Goal: Information Seeking & Learning: Find specific fact

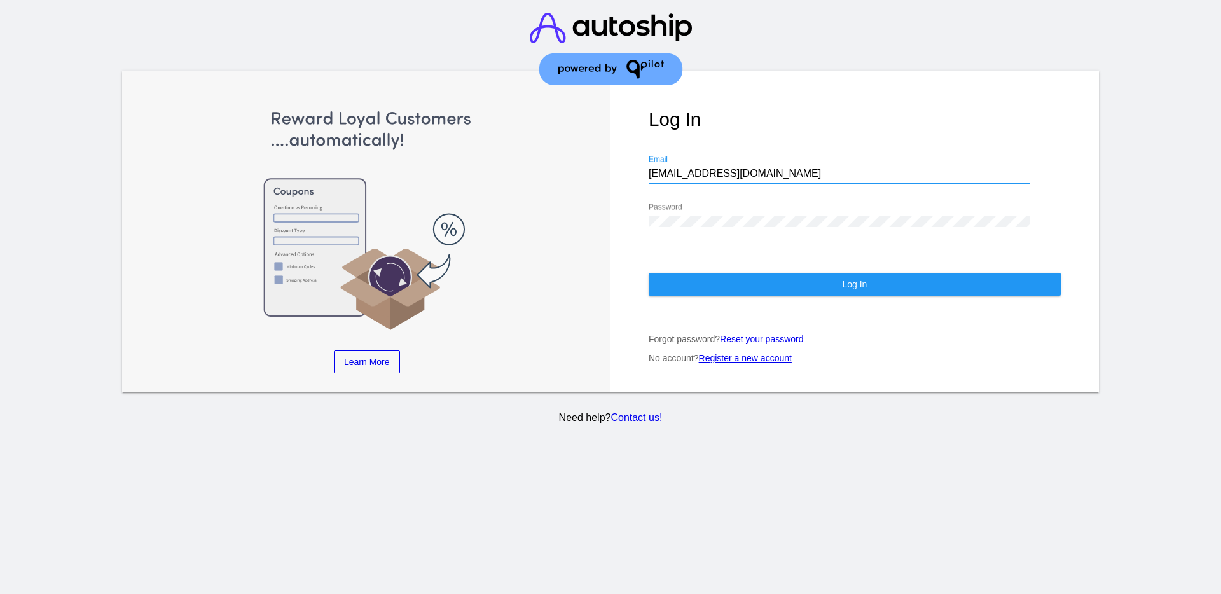
drag, startPoint x: 781, startPoint y: 171, endPoint x: 637, endPoint y: 169, distance: 144.4
click at [637, 169] on div "Log In [EMAIL_ADDRESS][DOMAIN_NAME] Email Password Log In Forgot password? Rese…" at bounding box center [854, 232] width 488 height 322
paste input "[EMAIL_ADDRESS][DOMAIN_NAME]"
type input "[EMAIL_ADDRESS][DOMAIN_NAME]"
click at [755, 213] on div "Password" at bounding box center [840, 217] width 382 height 29
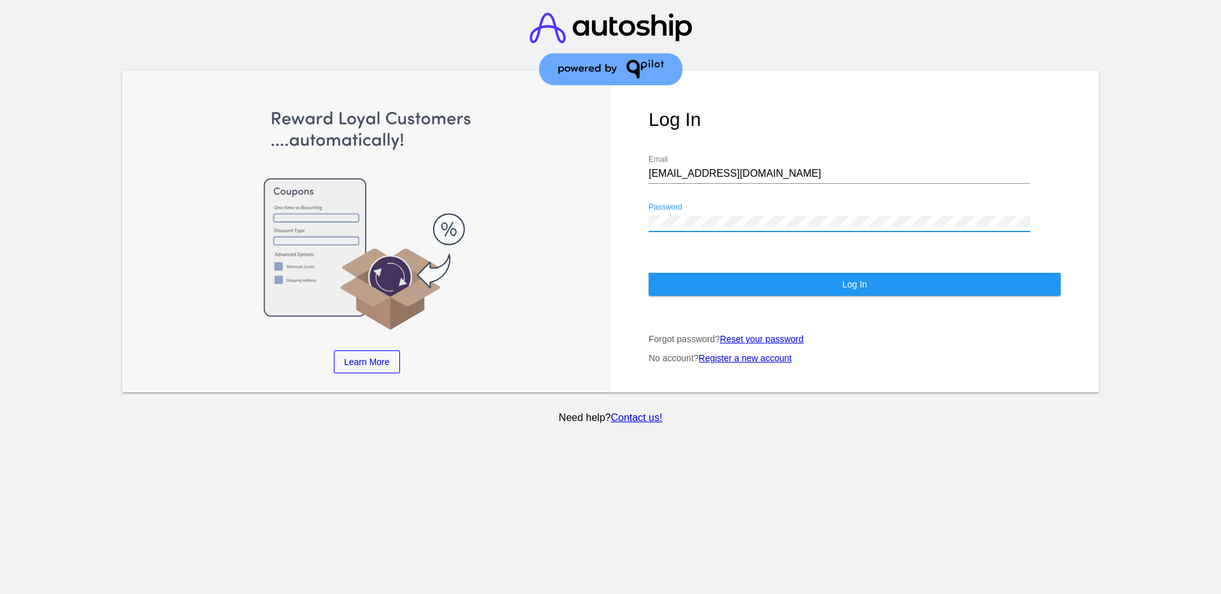
click at [614, 230] on div "Log In [EMAIL_ADDRESS][DOMAIN_NAME] Email Password Log In Forgot password? Rese…" at bounding box center [854, 232] width 488 height 322
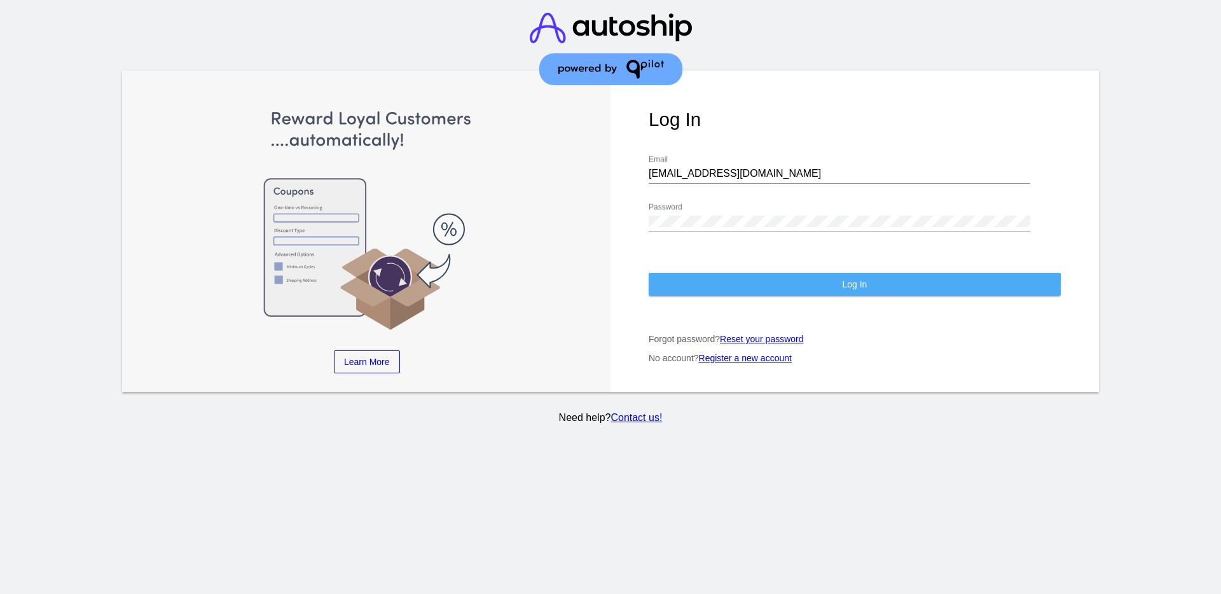
click at [698, 287] on button "Log In" at bounding box center [855, 284] width 412 height 23
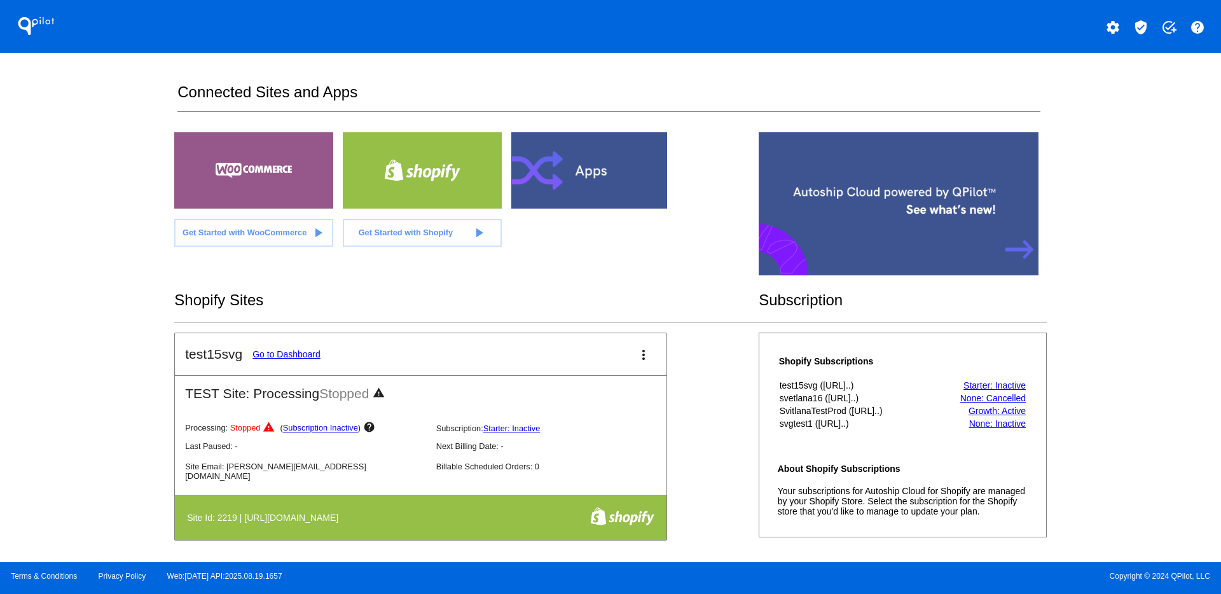
click at [1144, 27] on mat-icon "verified_user" at bounding box center [1140, 27] width 15 height 15
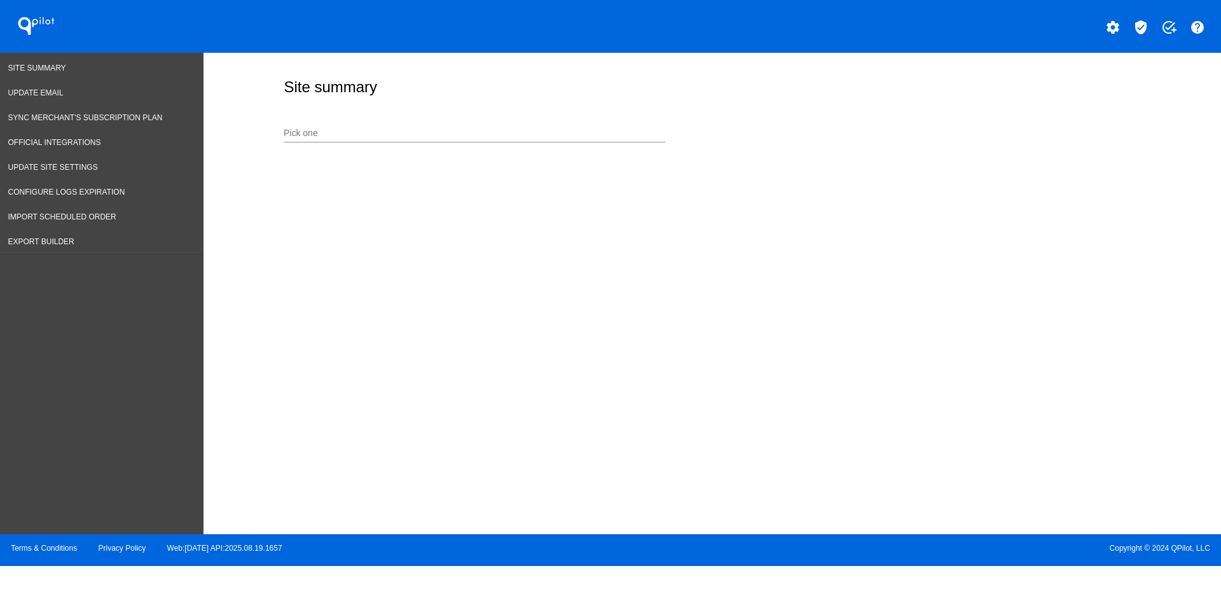
click at [572, 127] on div "Pick one" at bounding box center [475, 130] width 382 height 25
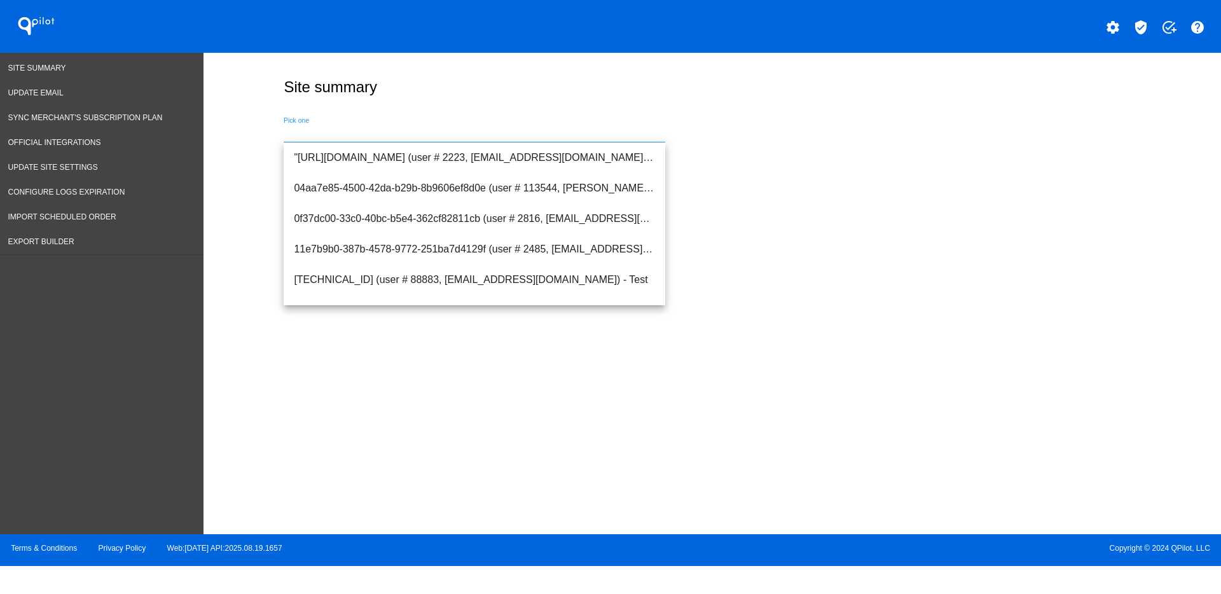
paste input "[URL][DOMAIN_NAME]"
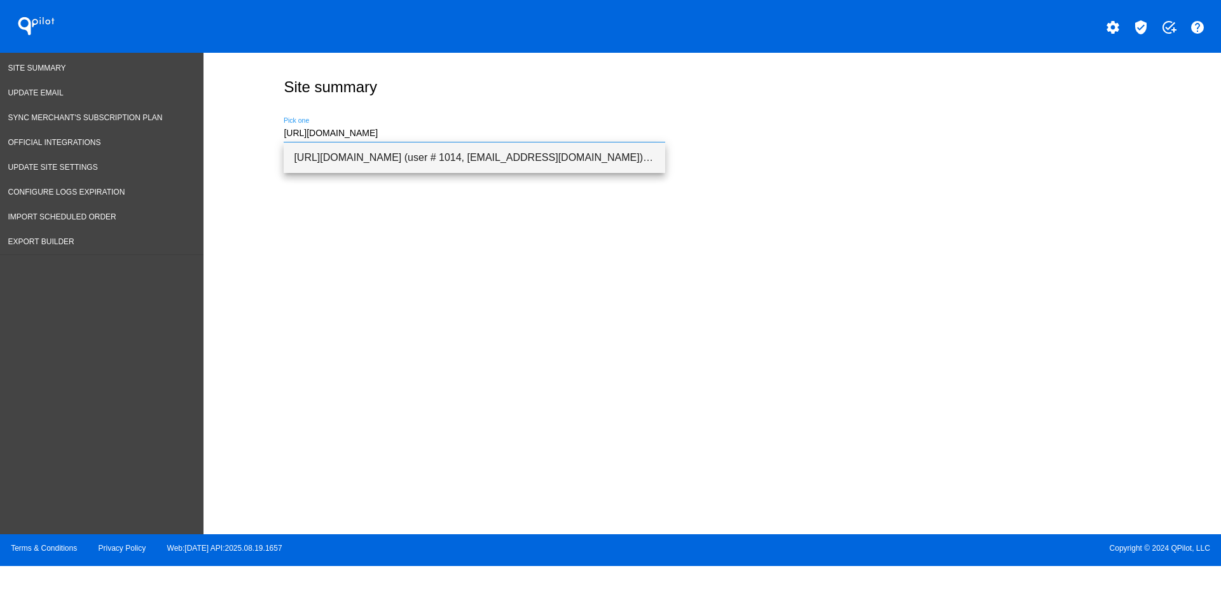
click at [551, 156] on span "[URL][DOMAIN_NAME] (user # 1014, [EMAIL_ADDRESS][DOMAIN_NAME]) - Production" at bounding box center [474, 157] width 361 height 31
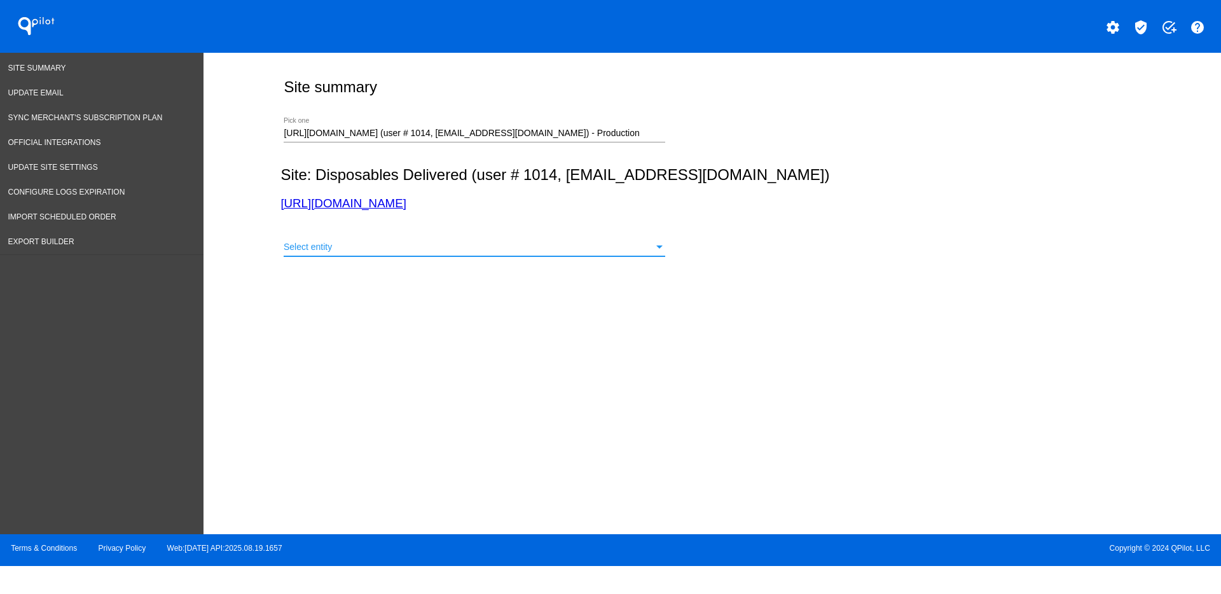
click at [474, 251] on div "Select entity" at bounding box center [469, 247] width 370 height 10
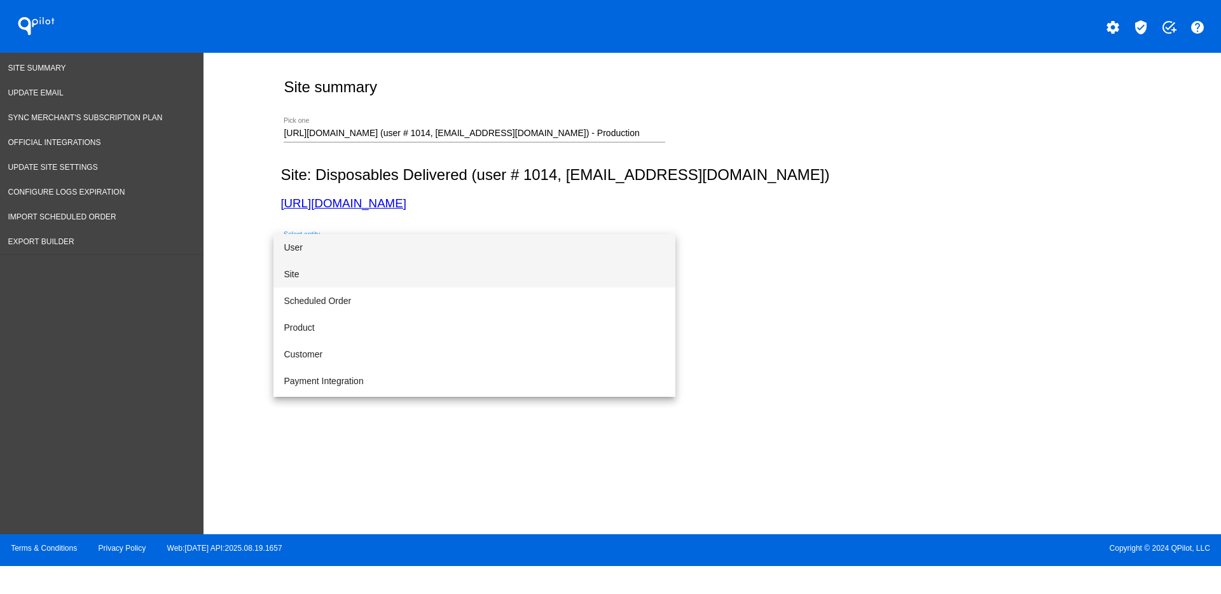
click at [435, 275] on span "Site" at bounding box center [475, 274] width 382 height 27
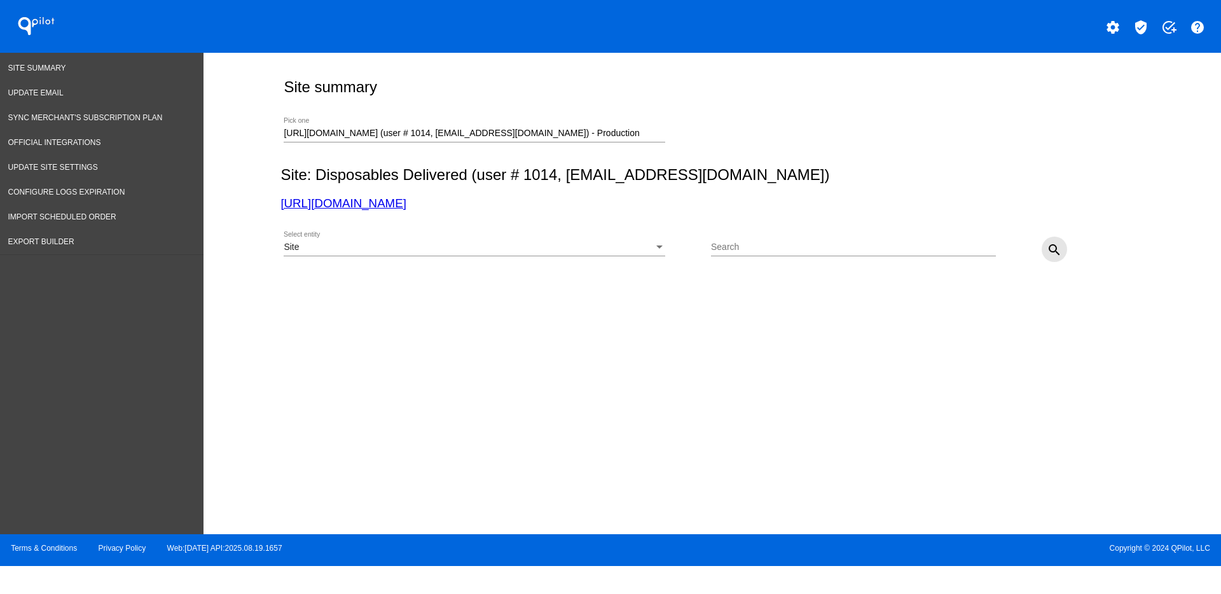
click at [1044, 251] on button "search" at bounding box center [1054, 249] width 25 height 25
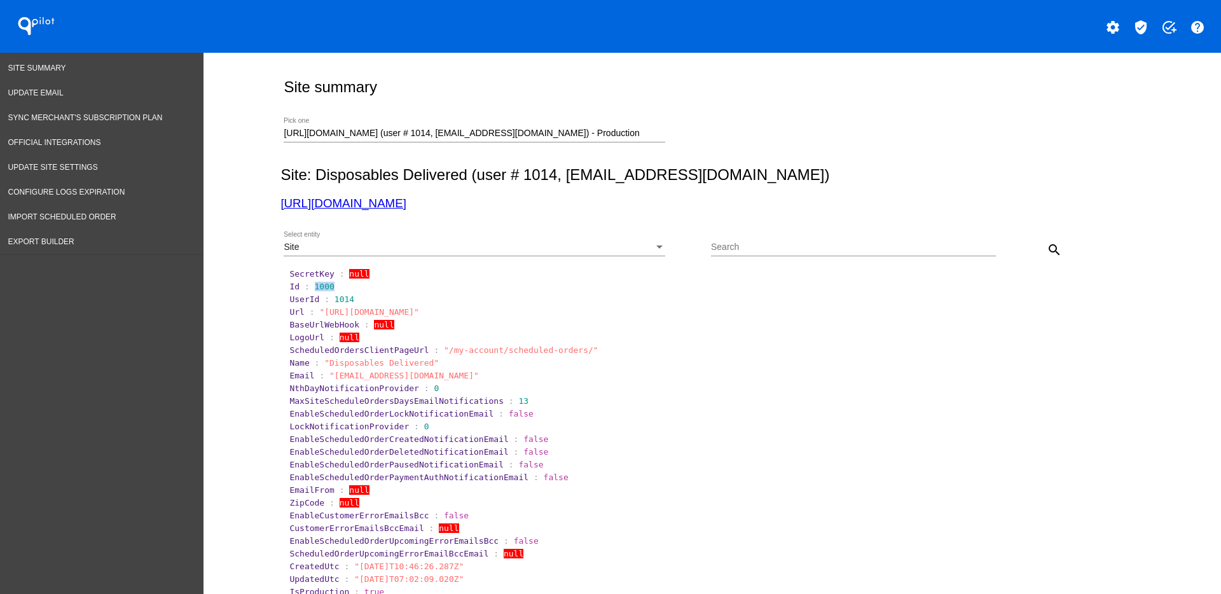
drag, startPoint x: 306, startPoint y: 289, endPoint x: 389, endPoint y: 288, distance: 83.3
click at [394, 291] on section "Id : 1000" at bounding box center [713, 286] width 850 height 12
copy span "1000"
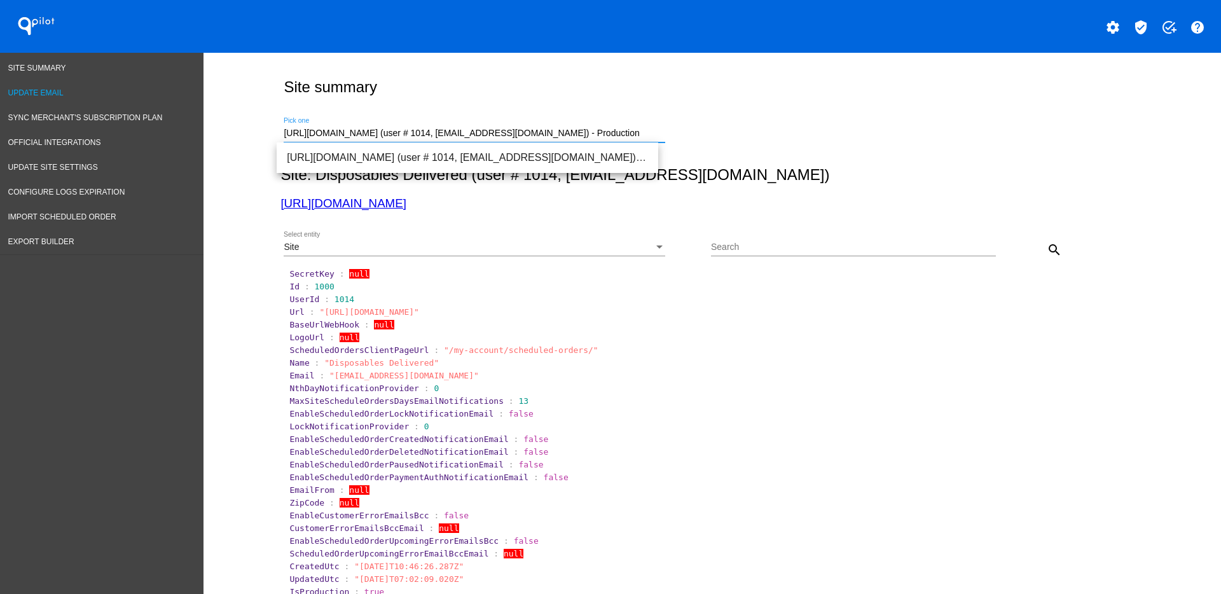
drag, startPoint x: 654, startPoint y: 135, endPoint x: 190, endPoint y: 95, distance: 465.9
click at [577, 157] on span "[URL][DOMAIN_NAME] (user # 1593, [PERSON_NAME][EMAIL_ADDRESS][DOMAIN_NAME]) - P…" at bounding box center [467, 157] width 361 height 31
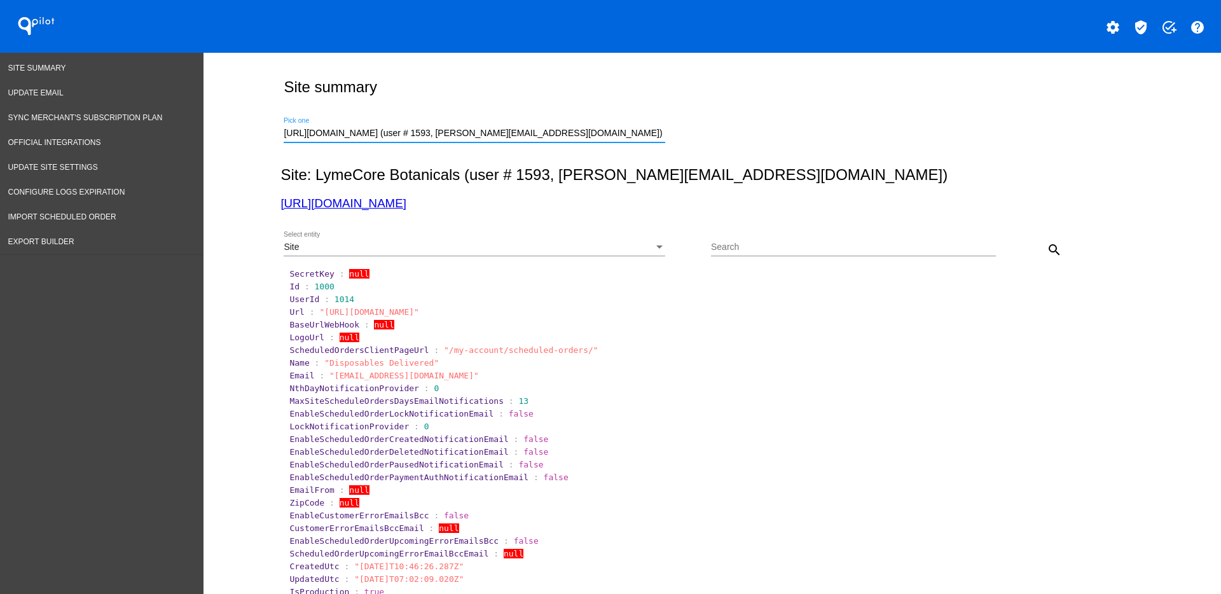
click at [1047, 249] on mat-icon "search" at bounding box center [1054, 249] width 15 height 15
drag, startPoint x: 397, startPoint y: 183, endPoint x: 343, endPoint y: 258, distance: 92.9
drag, startPoint x: 343, startPoint y: 258, endPoint x: 303, endPoint y: 287, distance: 49.6
click at [305, 287] on span ":" at bounding box center [307, 287] width 5 height 10
drag, startPoint x: 327, startPoint y: 290, endPoint x: 308, endPoint y: 283, distance: 20.3
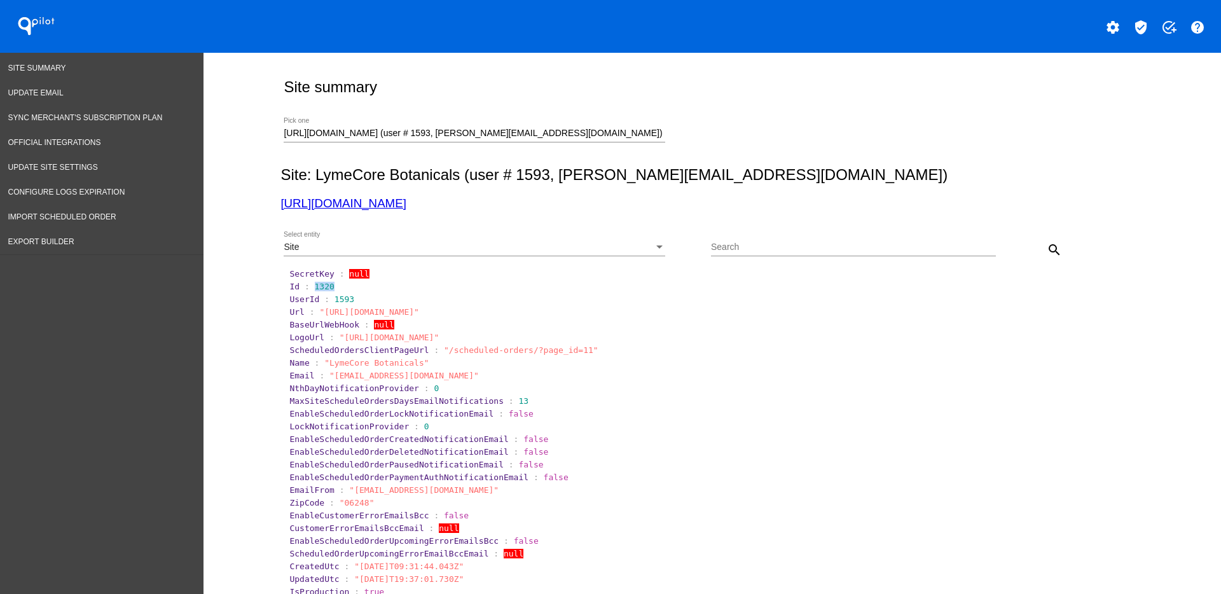
click at [305, 286] on section "Id : 1320" at bounding box center [712, 287] width 847 height 10
copy span "1320"
drag, startPoint x: 604, startPoint y: 128, endPoint x: 258, endPoint y: 148, distance: 347.1
paste input "[DOMAIN_NAME][URL]"
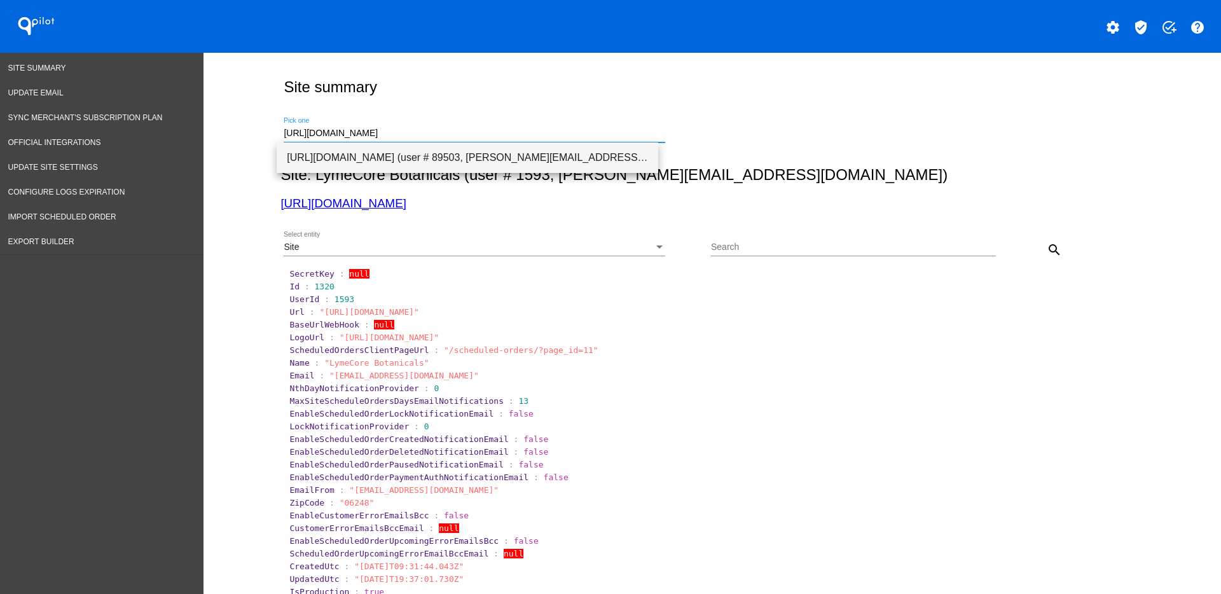
click at [441, 148] on span "[URL][DOMAIN_NAME] (user # 89503, [PERSON_NAME][EMAIL_ADDRESS][PERSON_NAME][DOM…" at bounding box center [467, 157] width 361 height 31
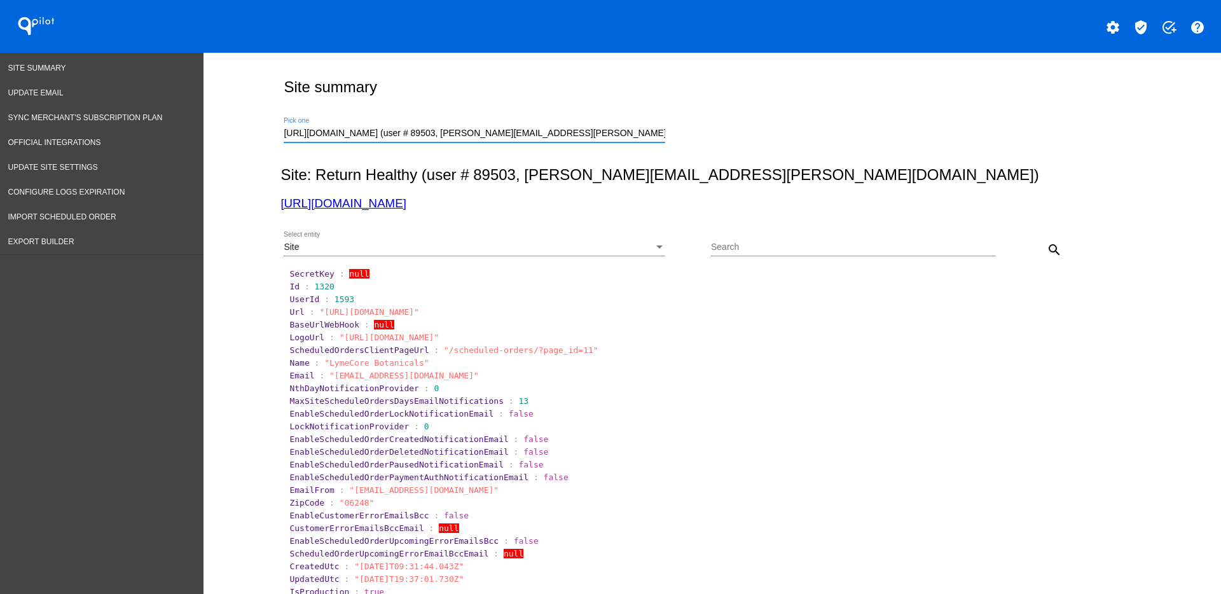
click at [1057, 246] on button "search" at bounding box center [1054, 249] width 25 height 25
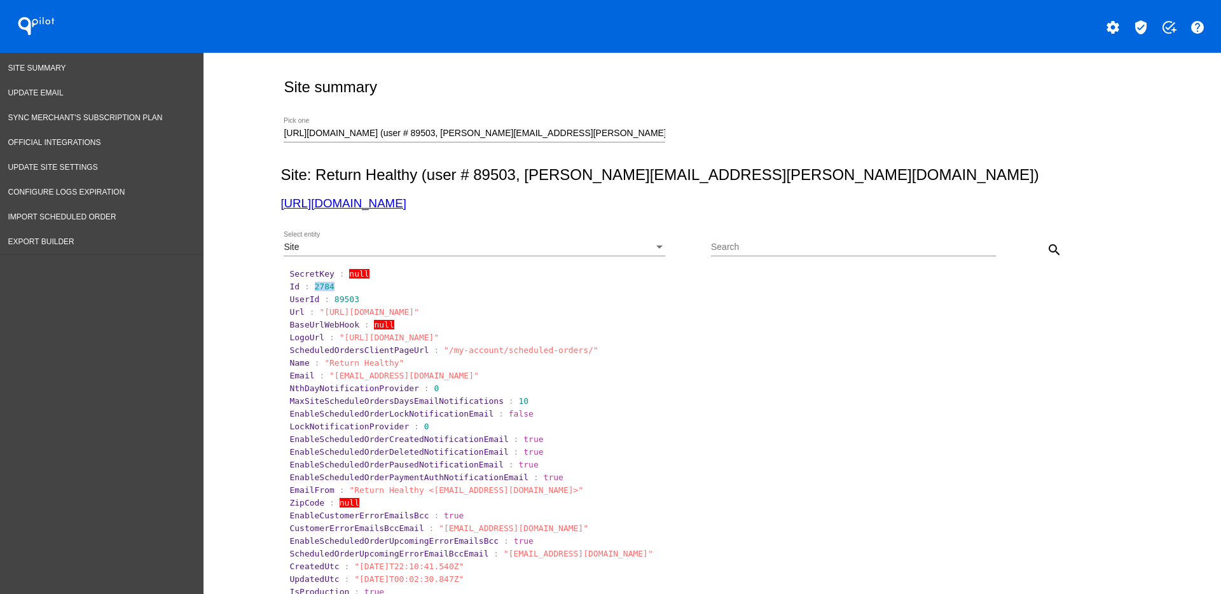
drag, startPoint x: 307, startPoint y: 292, endPoint x: 327, endPoint y: 292, distance: 20.3
click at [327, 292] on section "Id : 2784" at bounding box center [713, 286] width 850 height 12
copy span "2784"
click at [571, 241] on div "Site Select entity" at bounding box center [475, 243] width 382 height 25
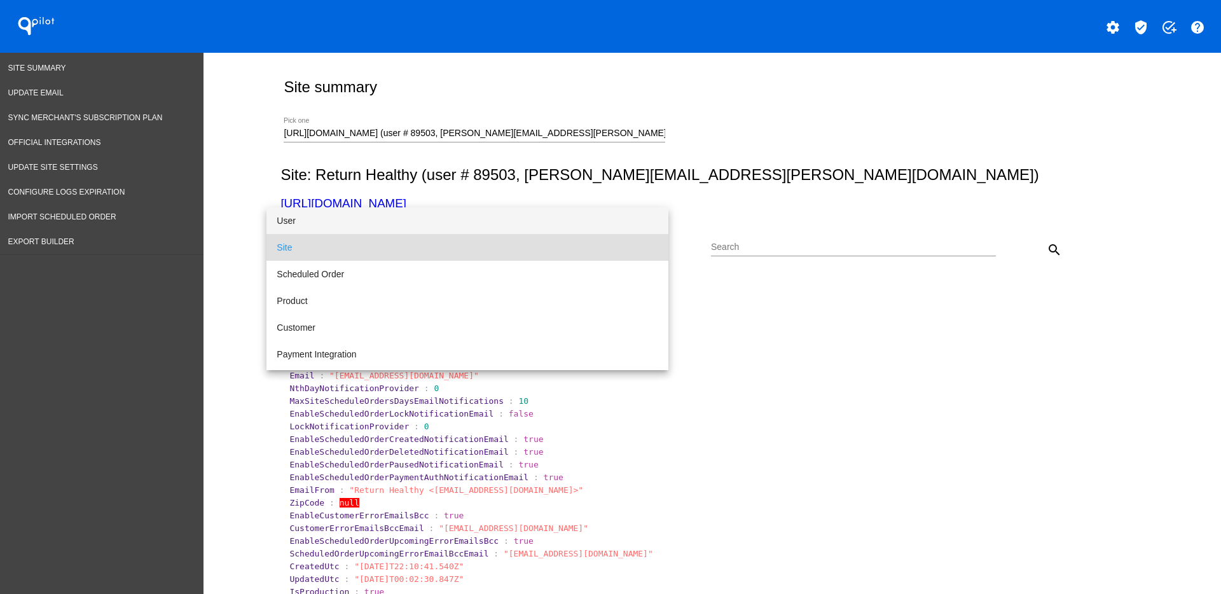
click at [549, 219] on span "User" at bounding box center [468, 220] width 382 height 27
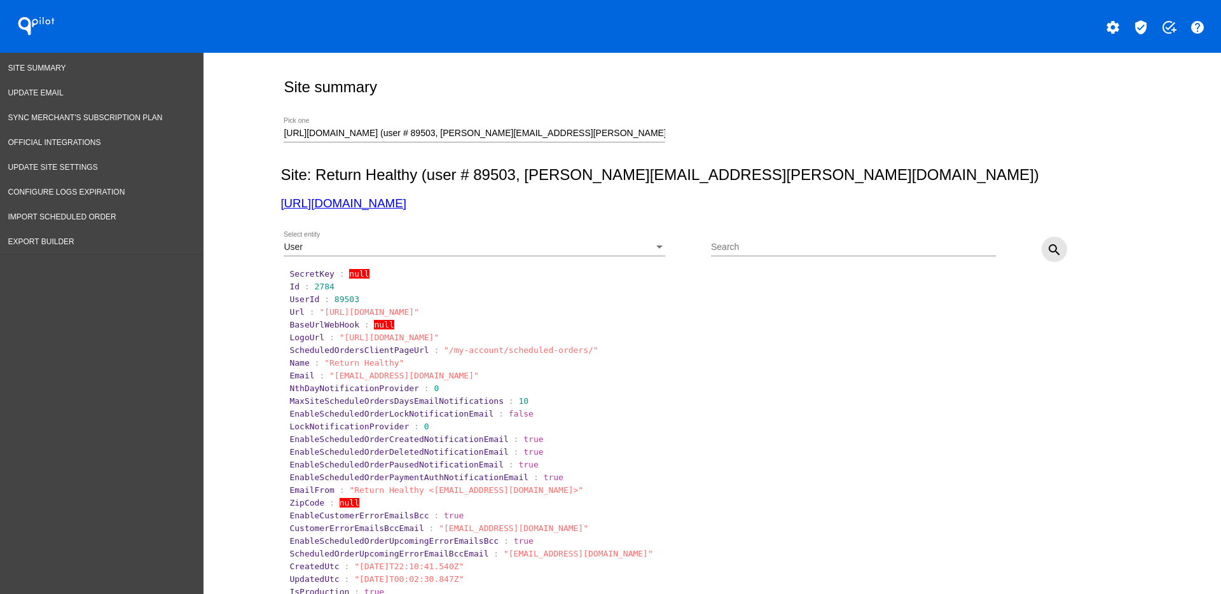
click at [1047, 247] on mat-icon "search" at bounding box center [1054, 249] width 15 height 15
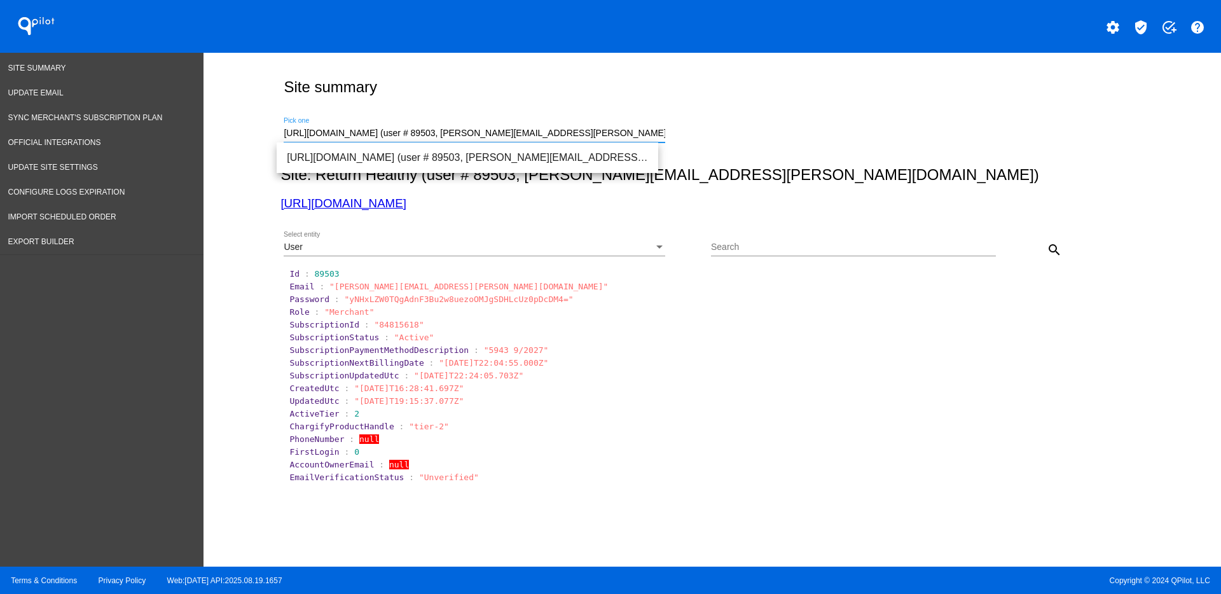
paste input "[DOMAIN_NAME][URL]"
drag, startPoint x: 605, startPoint y: 128, endPoint x: 258, endPoint y: 144, distance: 347.6
click at [261, 145] on div "Site summary [URL][DOMAIN_NAME] Pick one Site: Return Healthy (user # 89503, [P…" at bounding box center [711, 306] width 1017 height 507
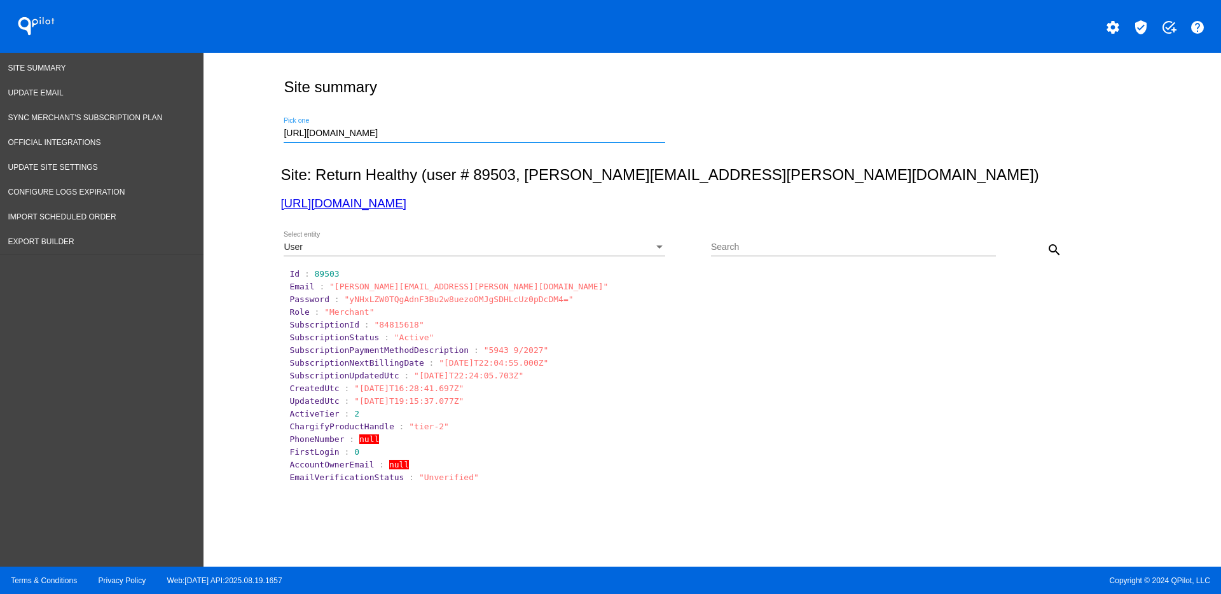
click at [424, 134] on input "[URL][DOMAIN_NAME]" at bounding box center [475, 133] width 382 height 10
click at [425, 135] on input "[URL][DOMAIN_NAME]" at bounding box center [475, 133] width 382 height 10
click at [446, 134] on input "[URL][DOMAIN_NAME]" at bounding box center [475, 133] width 382 height 10
click at [481, 135] on input "[URL][DOMAIN_NAME]" at bounding box center [475, 133] width 382 height 10
drag, startPoint x: 505, startPoint y: 120, endPoint x: 507, endPoint y: 109, distance: 10.5
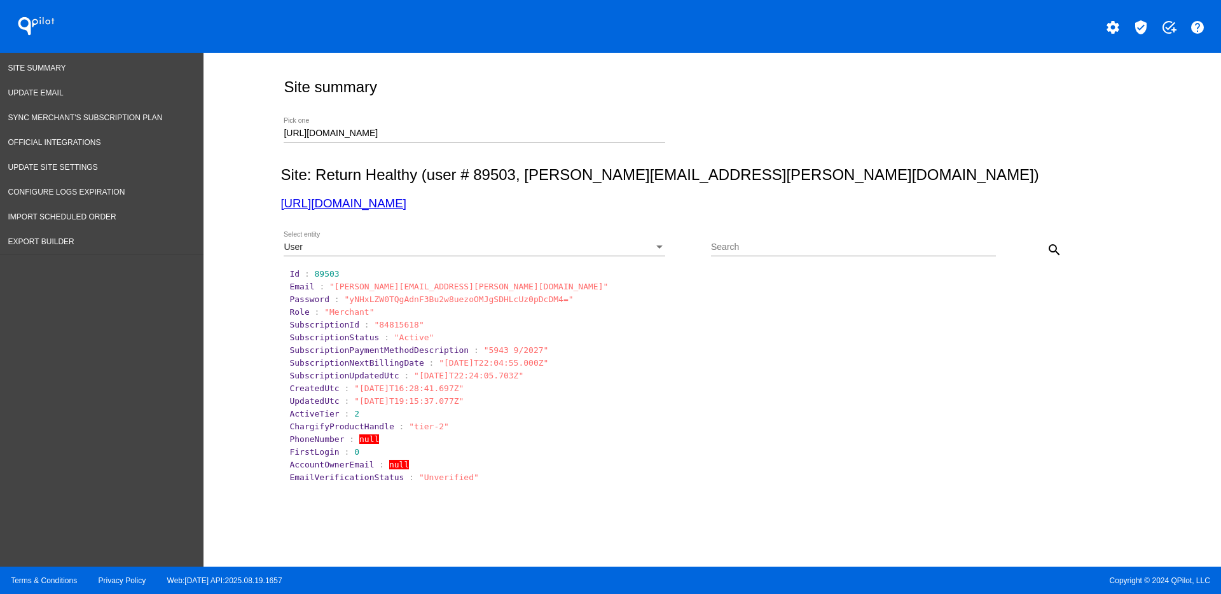
click at [506, 118] on div "[URL][DOMAIN_NAME] Pick one" at bounding box center [475, 130] width 382 height 25
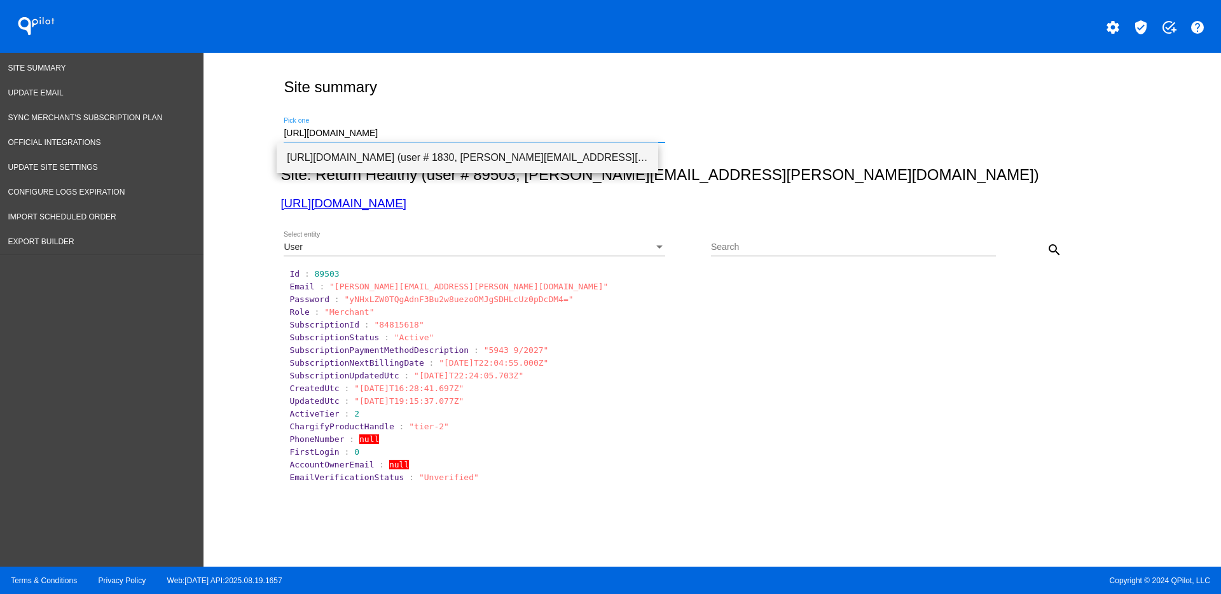
click at [458, 158] on span "[URL][DOMAIN_NAME] (user # 1830, [PERSON_NAME][EMAIL_ADDRESS][DOMAIN_NAME]) - P…" at bounding box center [467, 157] width 361 height 31
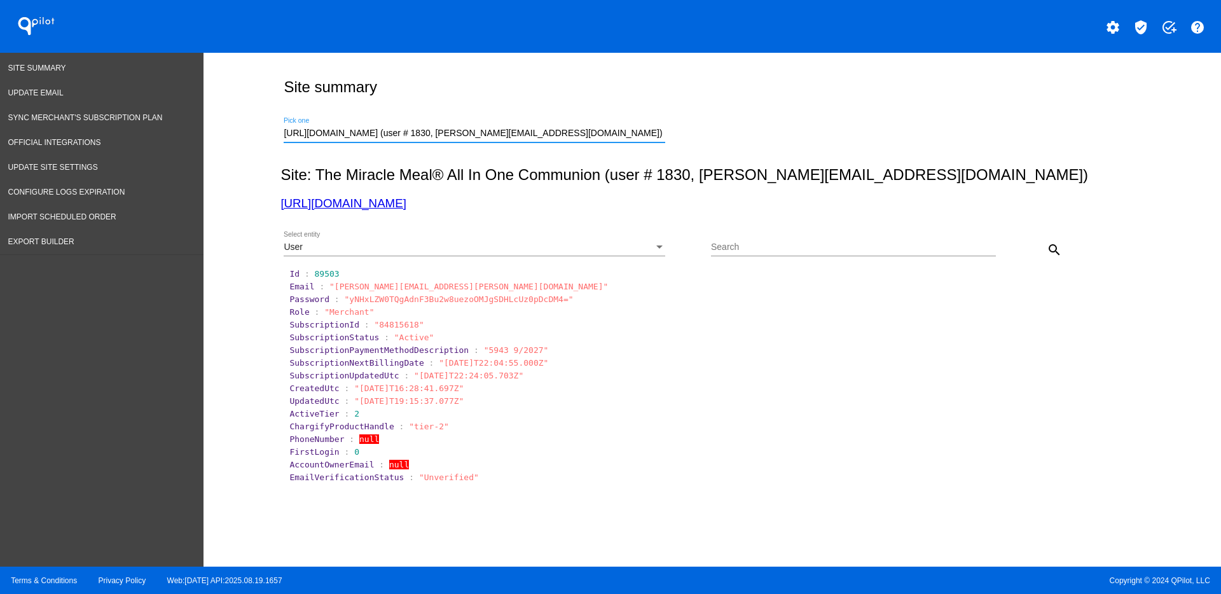
click at [628, 246] on div "User" at bounding box center [469, 247] width 370 height 10
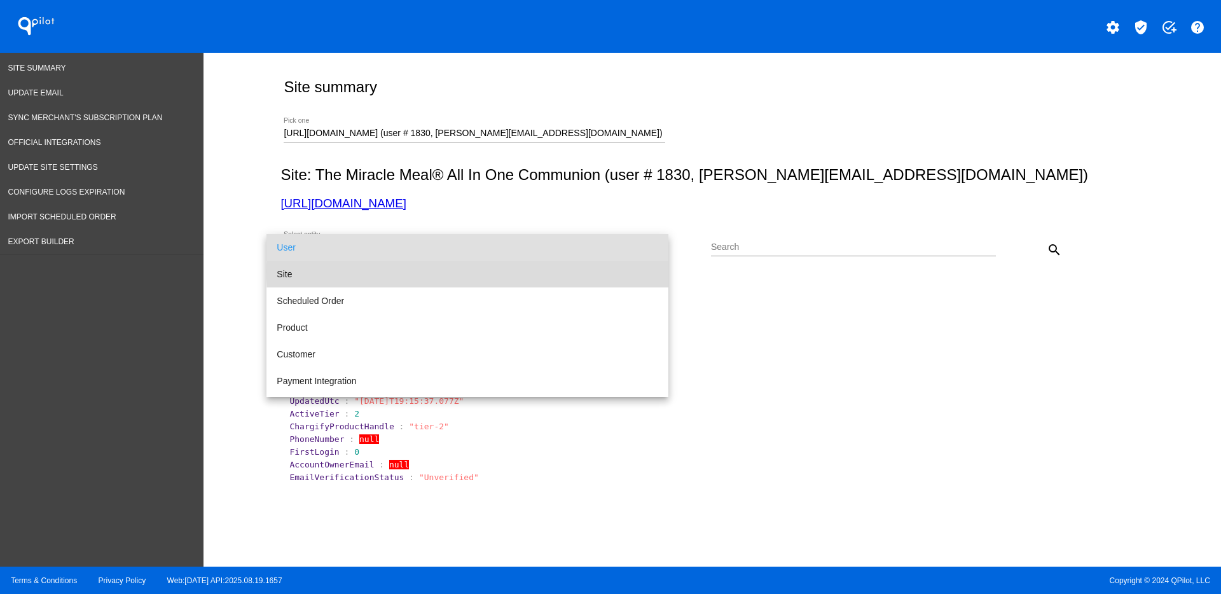
click at [542, 272] on span "Site" at bounding box center [468, 274] width 382 height 27
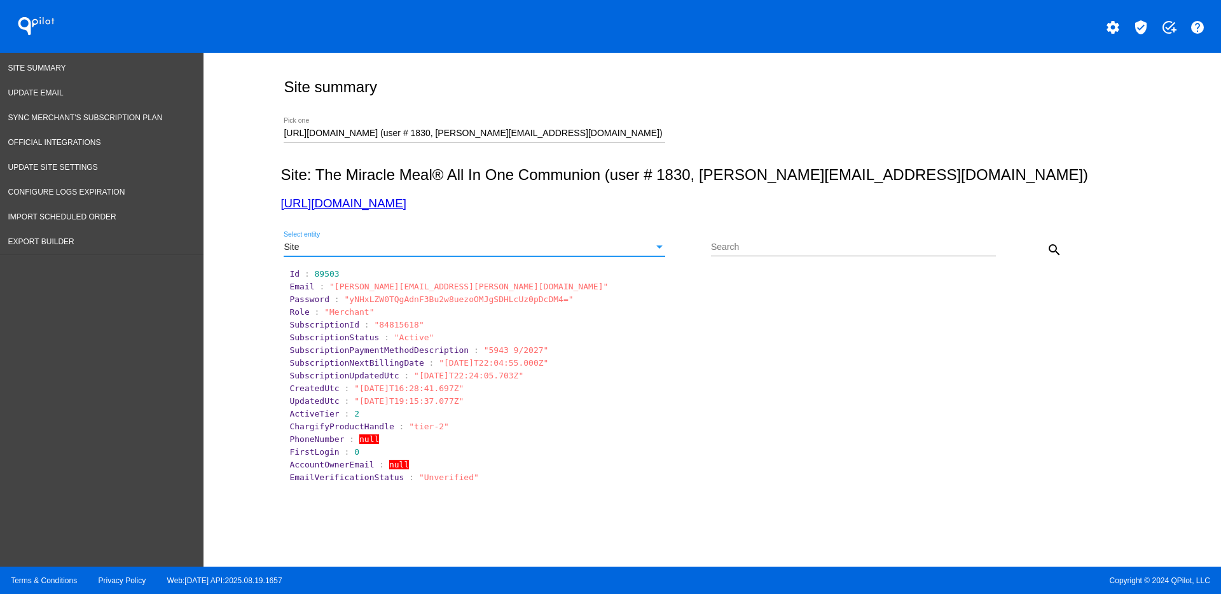
click at [1059, 242] on div "search" at bounding box center [1031, 249] width 71 height 25
click at [1042, 240] on button "search" at bounding box center [1054, 249] width 25 height 25
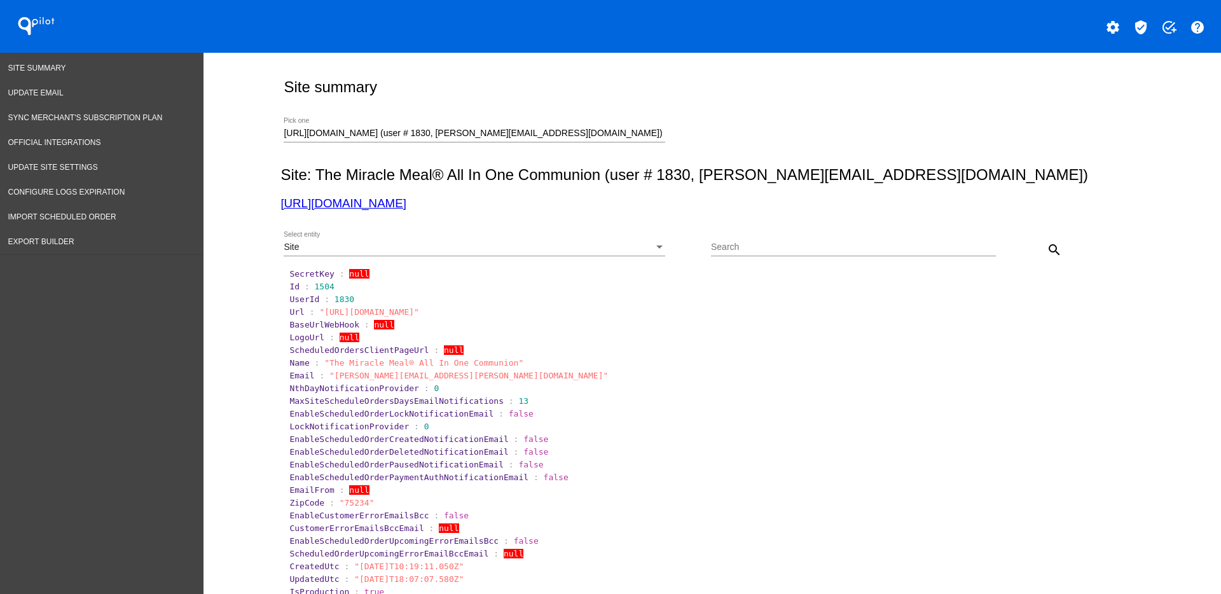
click at [315, 283] on span "1504" at bounding box center [325, 287] width 20 height 10
drag, startPoint x: 306, startPoint y: 285, endPoint x: 339, endPoint y: 285, distance: 33.1
click at [339, 285] on section "Id : 1504" at bounding box center [712, 287] width 847 height 10
copy span "1504"
click at [563, 247] on div "Site" at bounding box center [469, 247] width 370 height 10
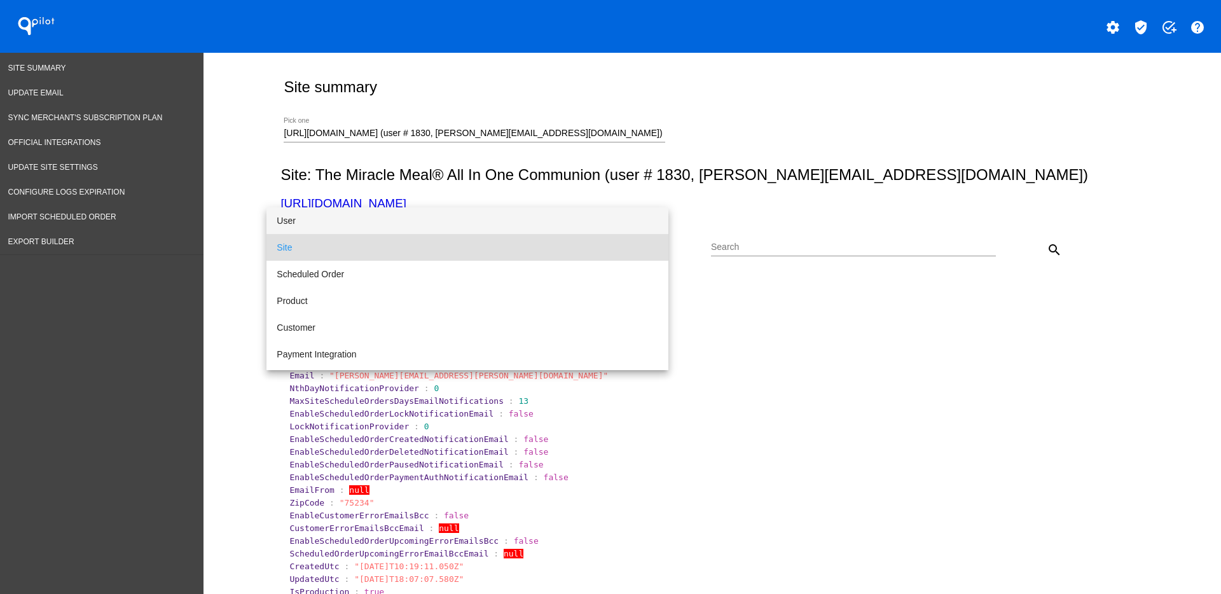
click at [504, 225] on span "User" at bounding box center [468, 220] width 382 height 27
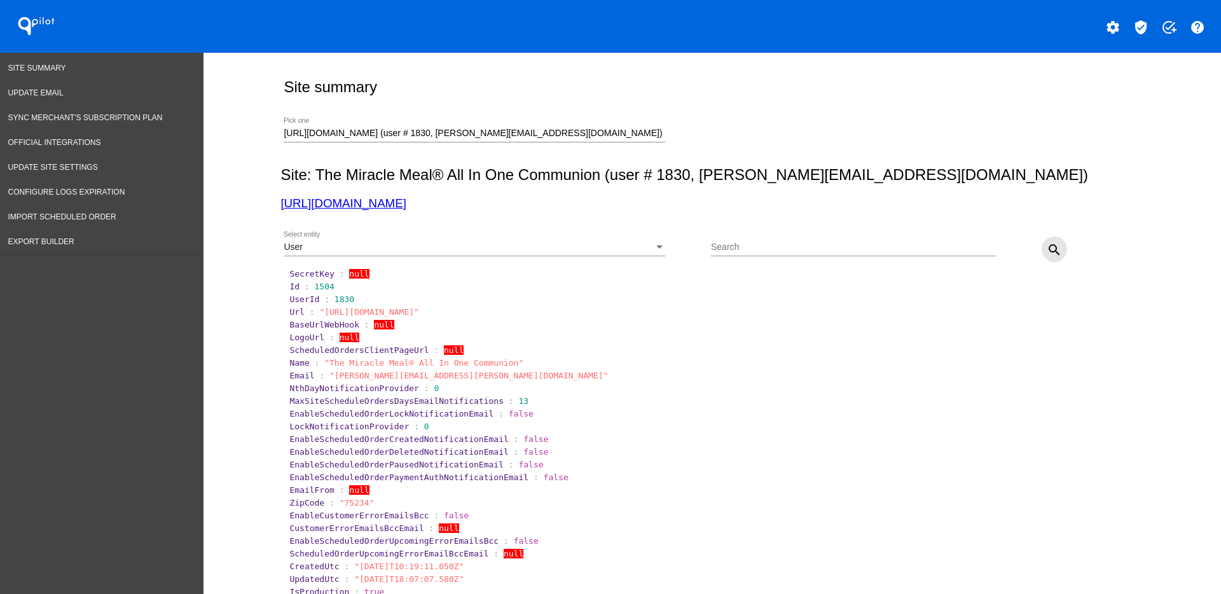
click at [1059, 251] on button "search" at bounding box center [1054, 249] width 25 height 25
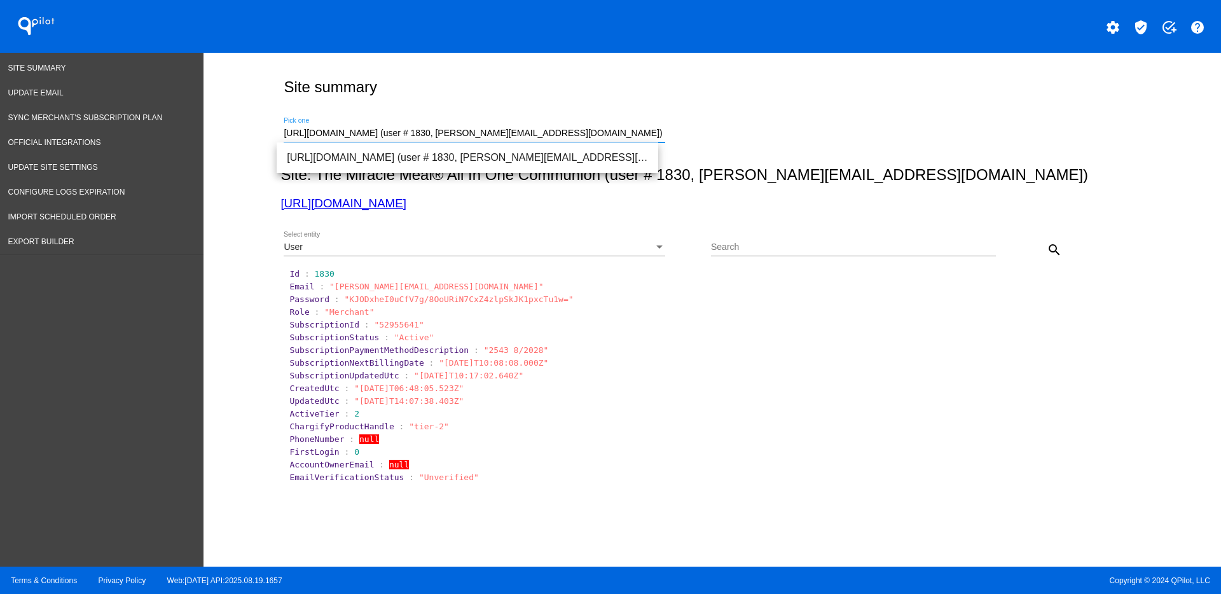
drag, startPoint x: 644, startPoint y: 130, endPoint x: 259, endPoint y: 116, distance: 384.3
click at [247, 119] on div "Site summary [URL][DOMAIN_NAME] (user # 1830, [PERSON_NAME][EMAIL_ADDRESS][DOMA…" at bounding box center [711, 306] width 1017 height 507
paste input "[DOMAIN_NAME][URL]"
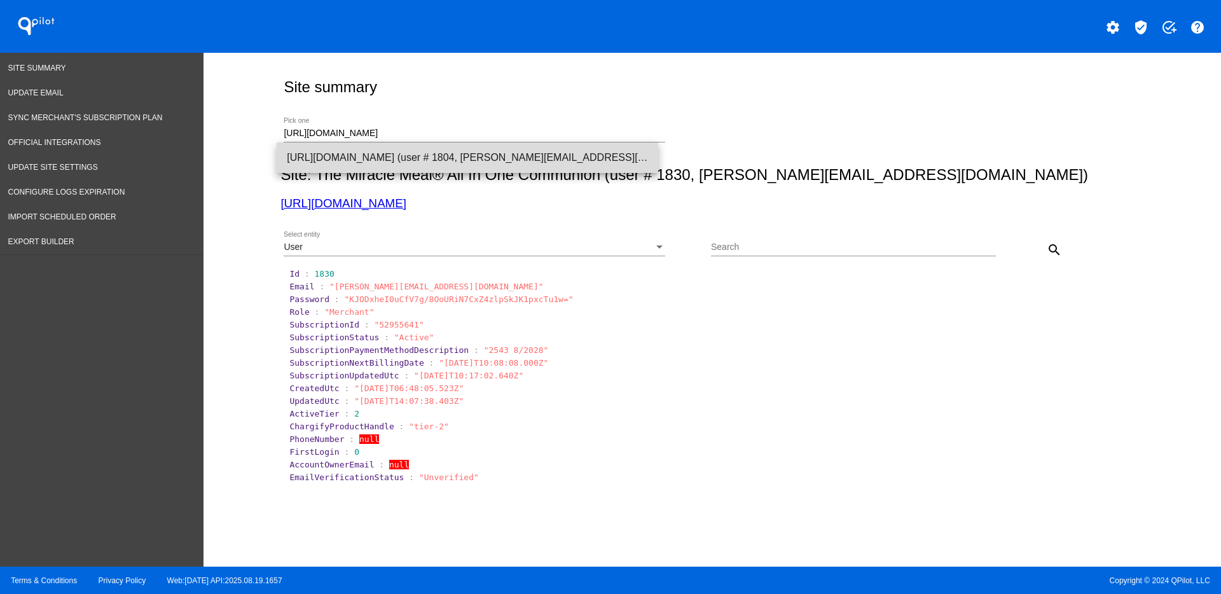
click at [420, 152] on span "[URL][DOMAIN_NAME] (user # 1804, [PERSON_NAME][EMAIL_ADDRESS][DOMAIN_NAME]) - P…" at bounding box center [467, 157] width 361 height 31
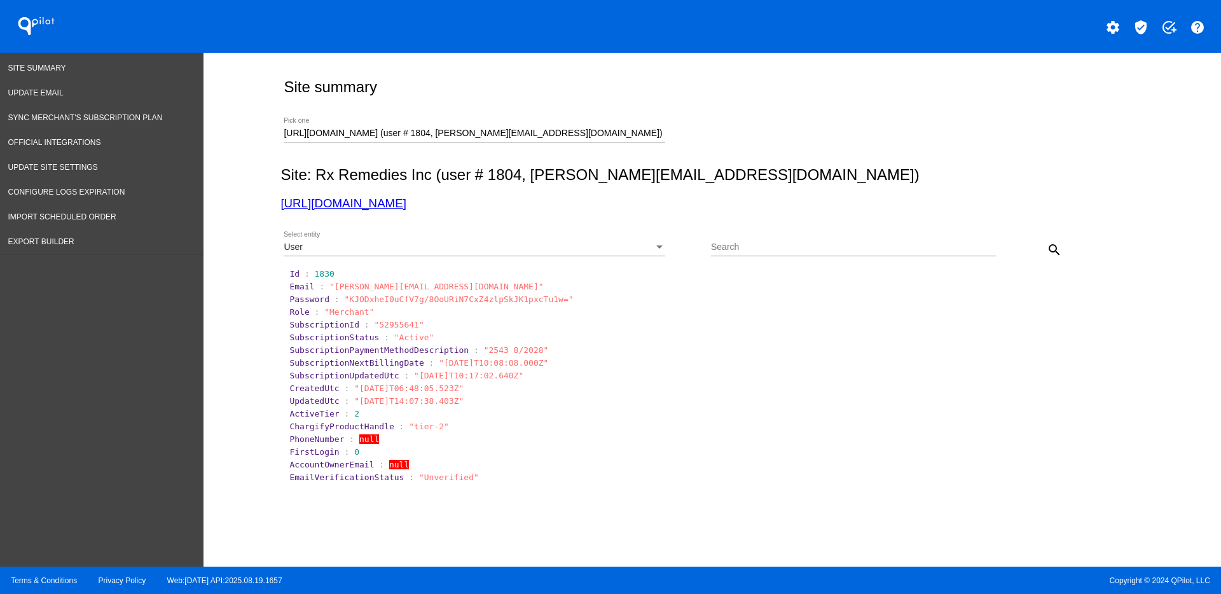
click at [1066, 248] on div "User Select entity Search search" at bounding box center [709, 245] width 858 height 45
click at [1058, 249] on button "search" at bounding box center [1054, 249] width 25 height 25
drag, startPoint x: 351, startPoint y: 441, endPoint x: 396, endPoint y: 440, distance: 45.2
click at [396, 440] on span ""4432803653"" at bounding box center [389, 439] width 60 height 10
copy span "4432803653"
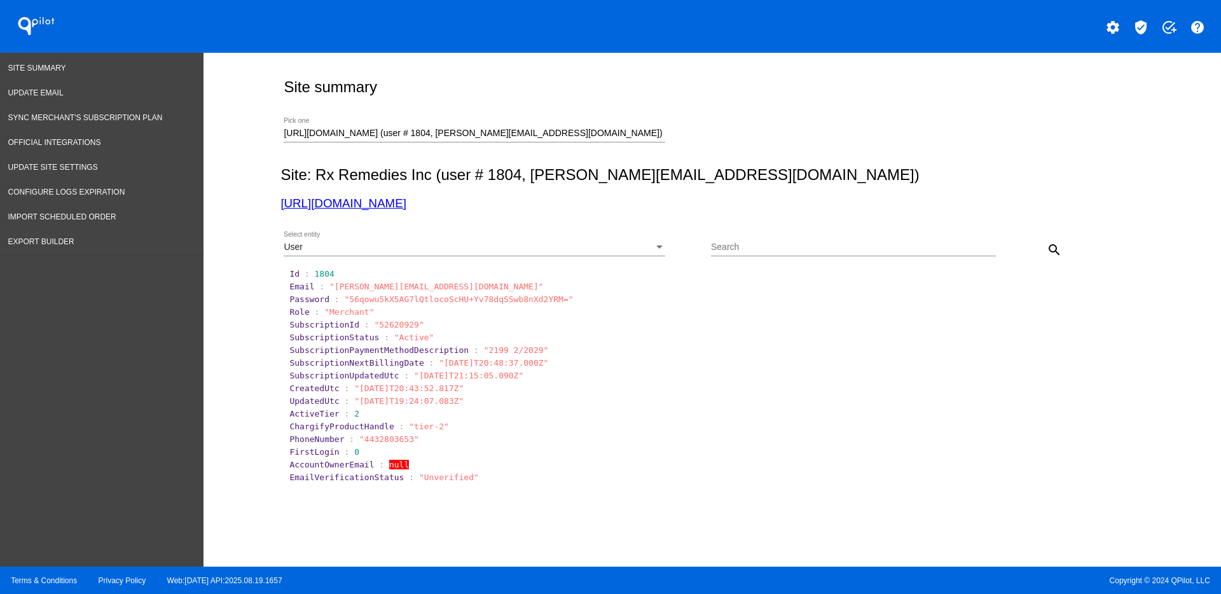
click at [399, 249] on div "User" at bounding box center [469, 247] width 370 height 10
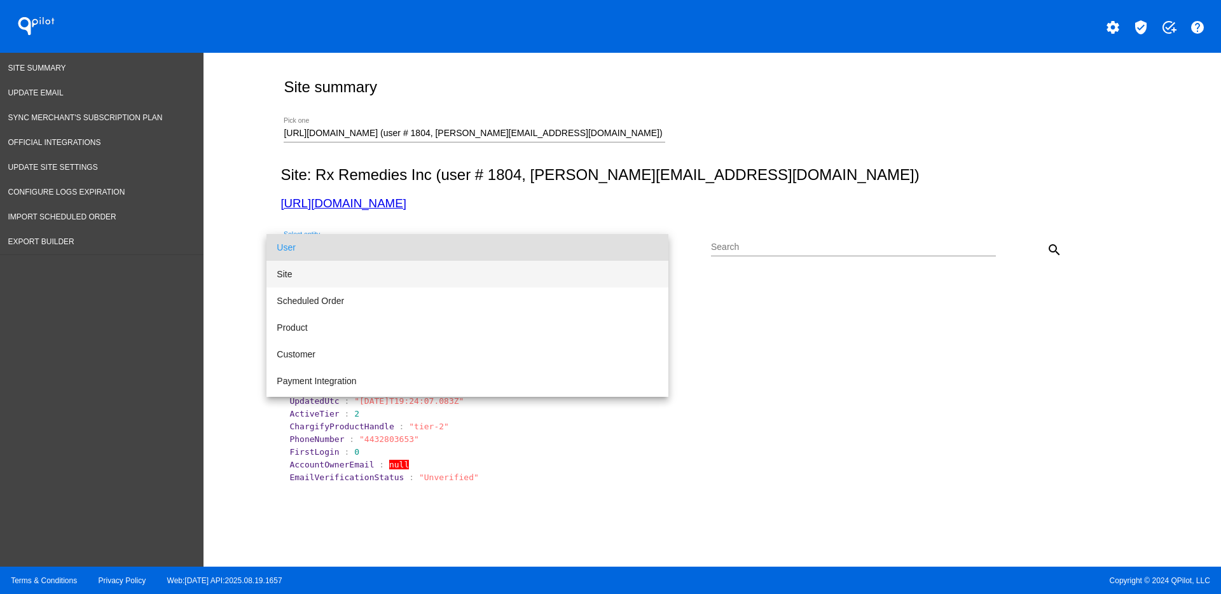
click at [370, 278] on span "Site" at bounding box center [468, 274] width 382 height 27
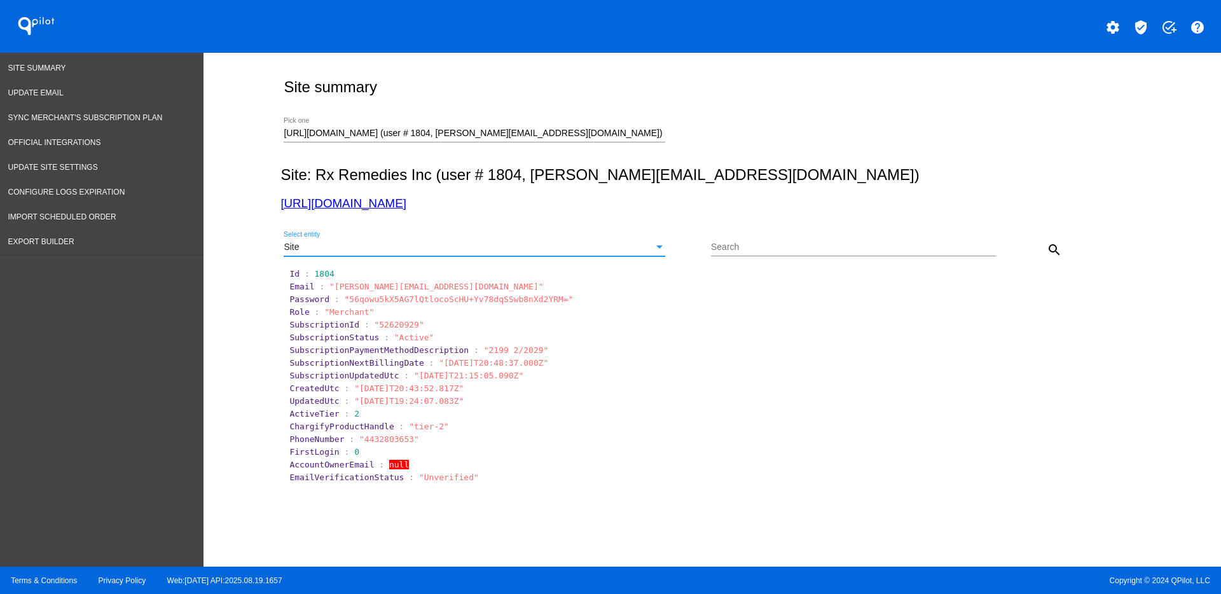
click at [1054, 251] on mat-icon "search" at bounding box center [1054, 249] width 15 height 15
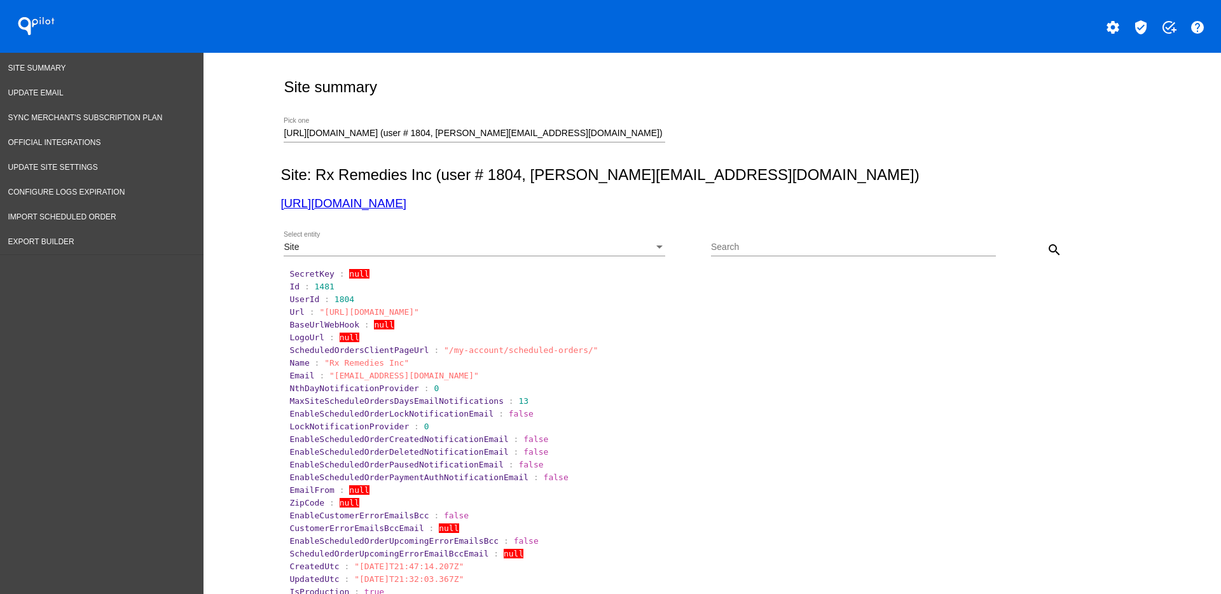
drag, startPoint x: 305, startPoint y: 286, endPoint x: 340, endPoint y: 280, distance: 35.4
click at [340, 280] on section "Id : 1481" at bounding box center [713, 286] width 850 height 12
click at [328, 288] on section "Id : 1481" at bounding box center [712, 287] width 847 height 10
drag, startPoint x: 326, startPoint y: 288, endPoint x: 305, endPoint y: 288, distance: 20.3
click at [305, 288] on section "Id : 1481" at bounding box center [712, 287] width 847 height 10
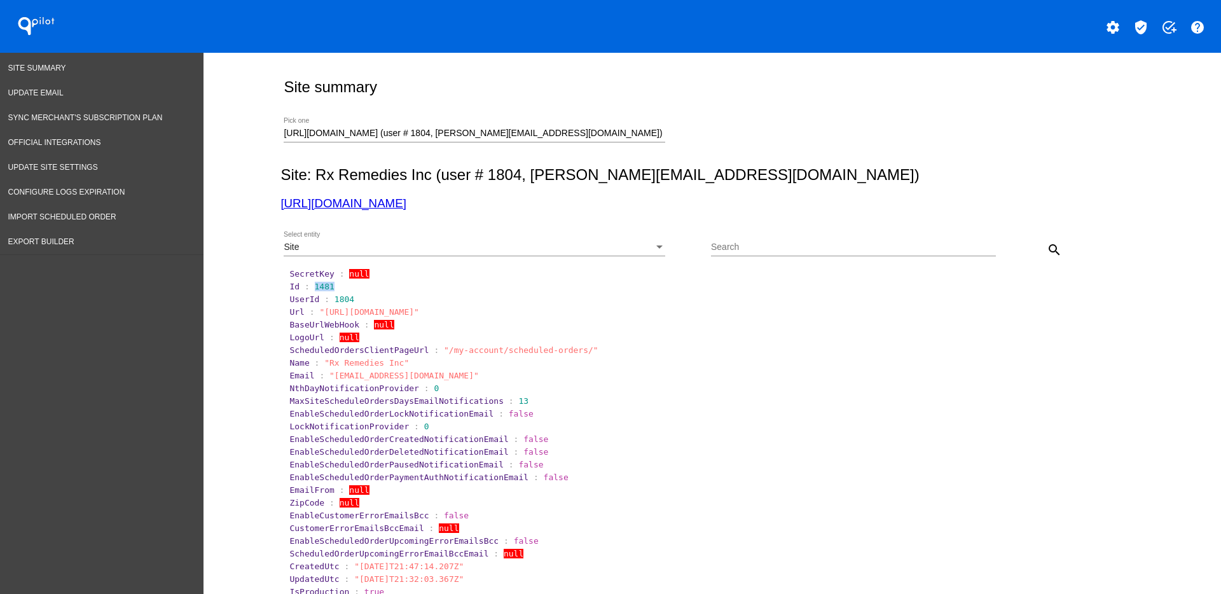
copy span "1481"
drag, startPoint x: 640, startPoint y: 130, endPoint x: 234, endPoint y: 104, distance: 407.2
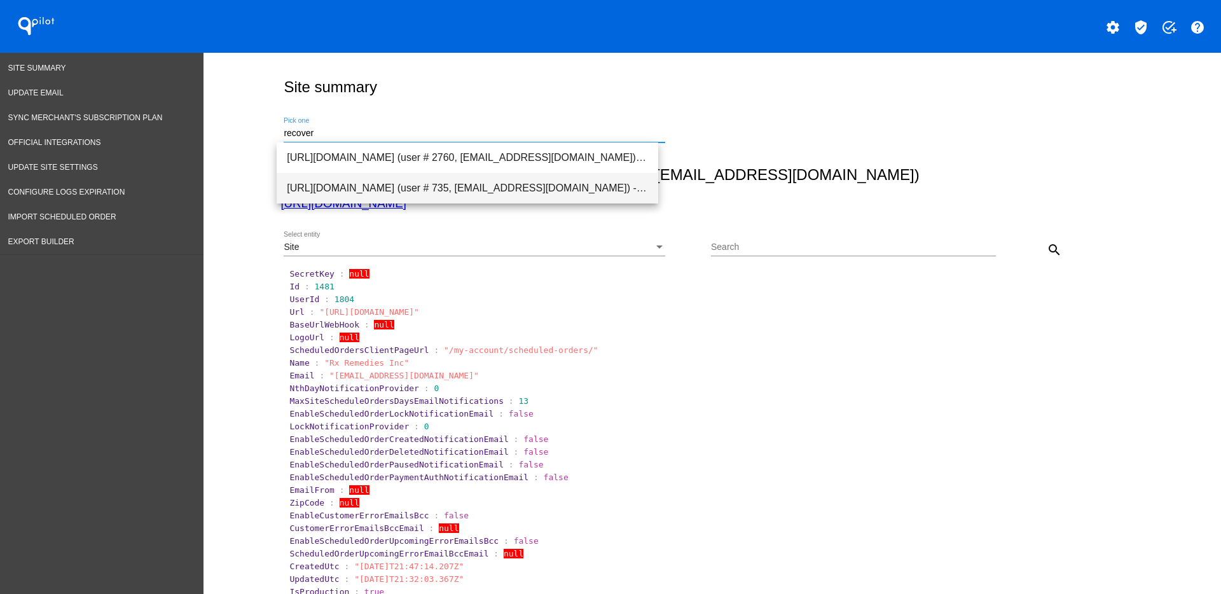
click at [348, 183] on span "[URL][DOMAIN_NAME] (user # 735, [EMAIL_ADDRESS][DOMAIN_NAME]) - Production" at bounding box center [467, 188] width 361 height 31
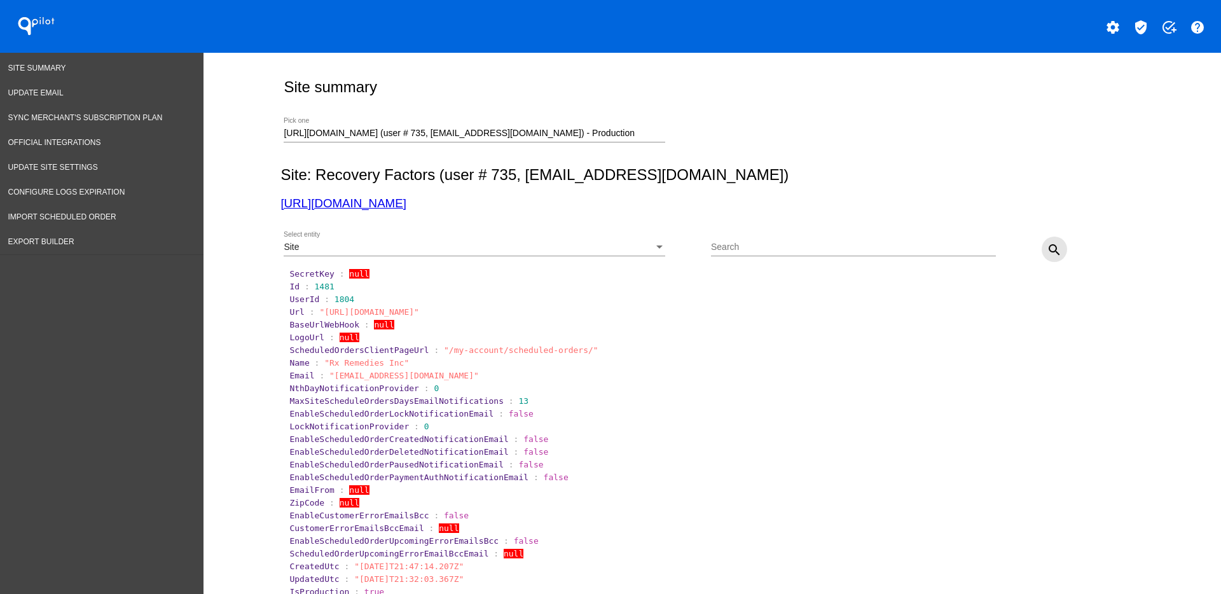
click at [1047, 248] on mat-icon "search" at bounding box center [1054, 249] width 15 height 15
drag, startPoint x: 302, startPoint y: 289, endPoint x: 326, endPoint y: 289, distance: 24.2
click at [326, 289] on section "Id : 775" at bounding box center [712, 287] width 847 height 10
copy section "775"
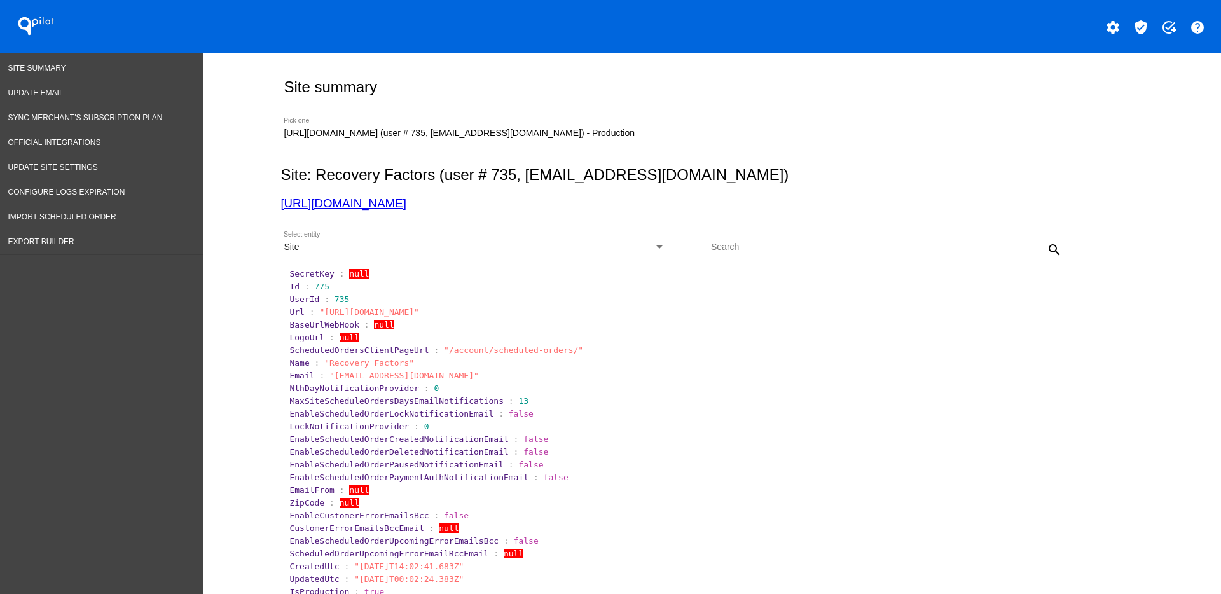
click at [516, 253] on div "Site Select entity" at bounding box center [475, 243] width 382 height 25
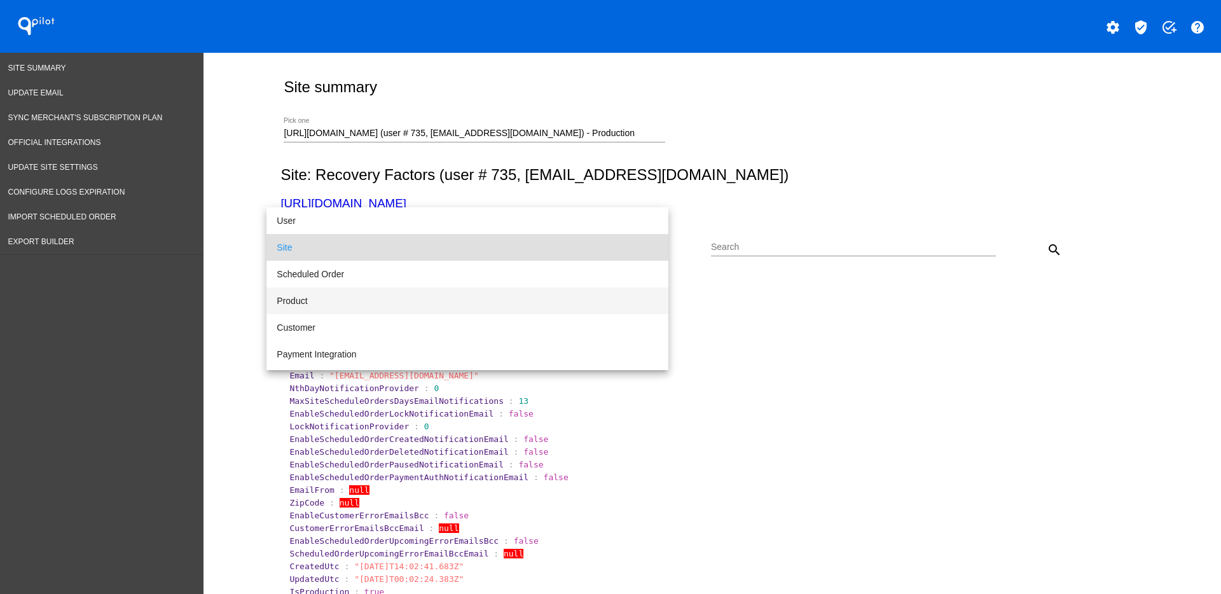
click at [460, 300] on span "Product" at bounding box center [468, 300] width 382 height 27
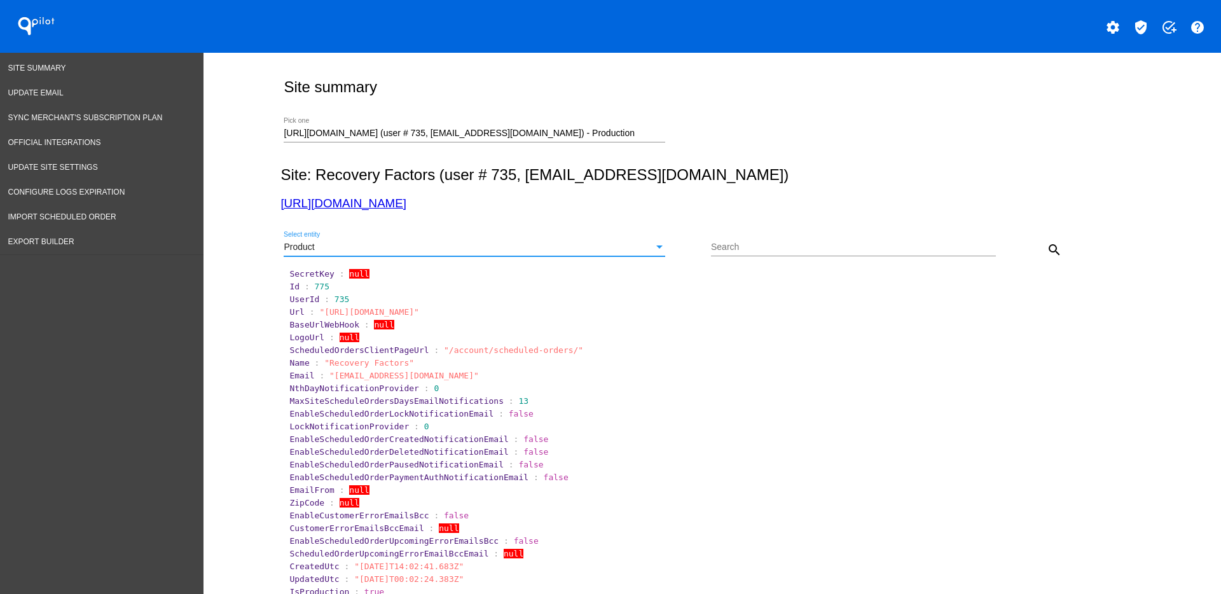
click at [1047, 247] on mat-icon "search" at bounding box center [1054, 249] width 15 height 15
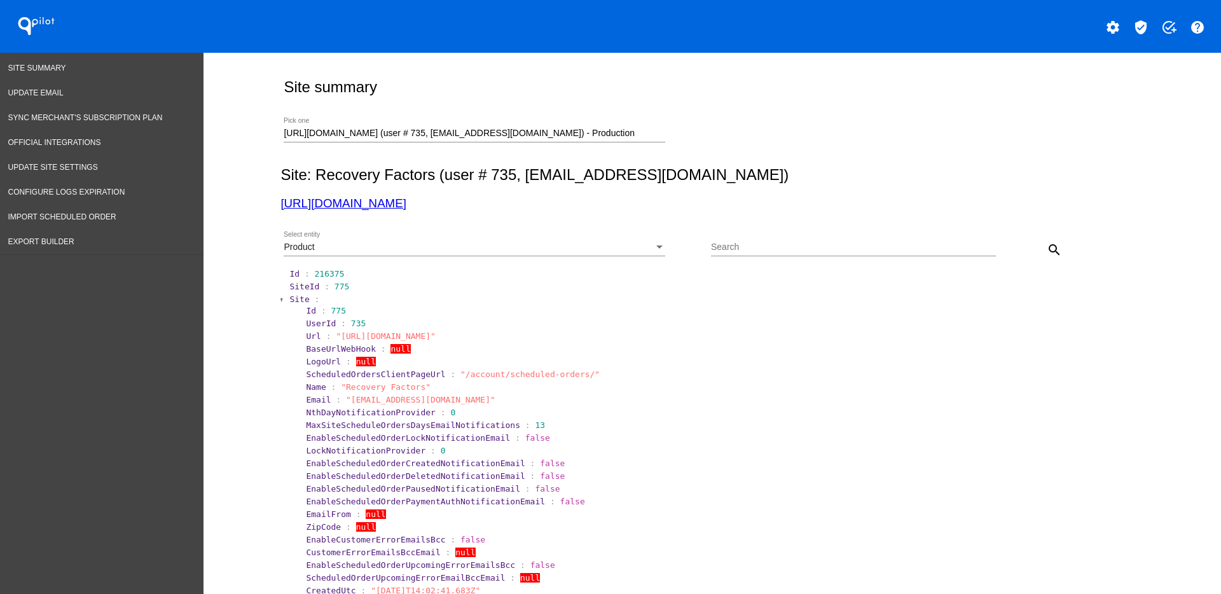
click at [298, 301] on span "Site" at bounding box center [299, 299] width 20 height 10
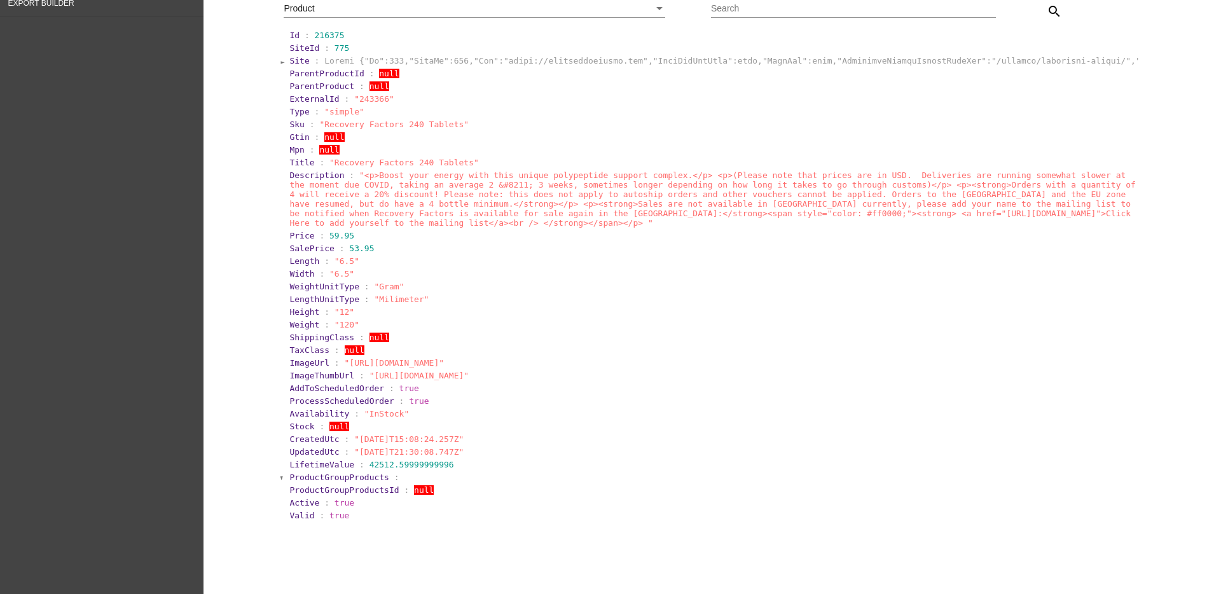
scroll to position [159, 0]
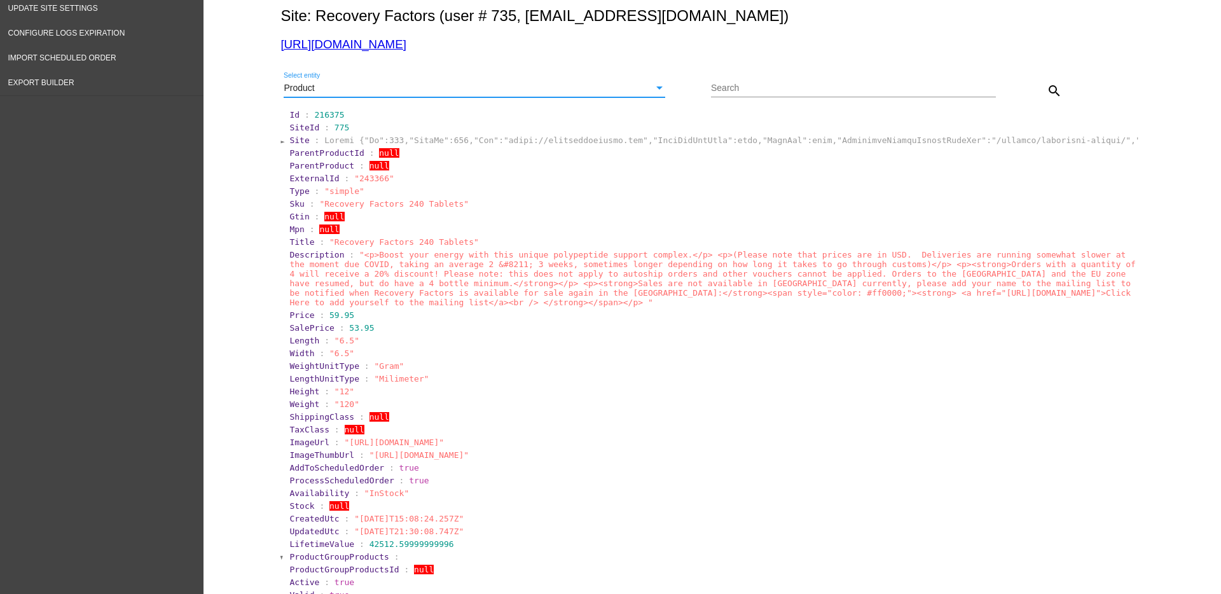
click at [609, 83] on div "Product" at bounding box center [469, 88] width 370 height 10
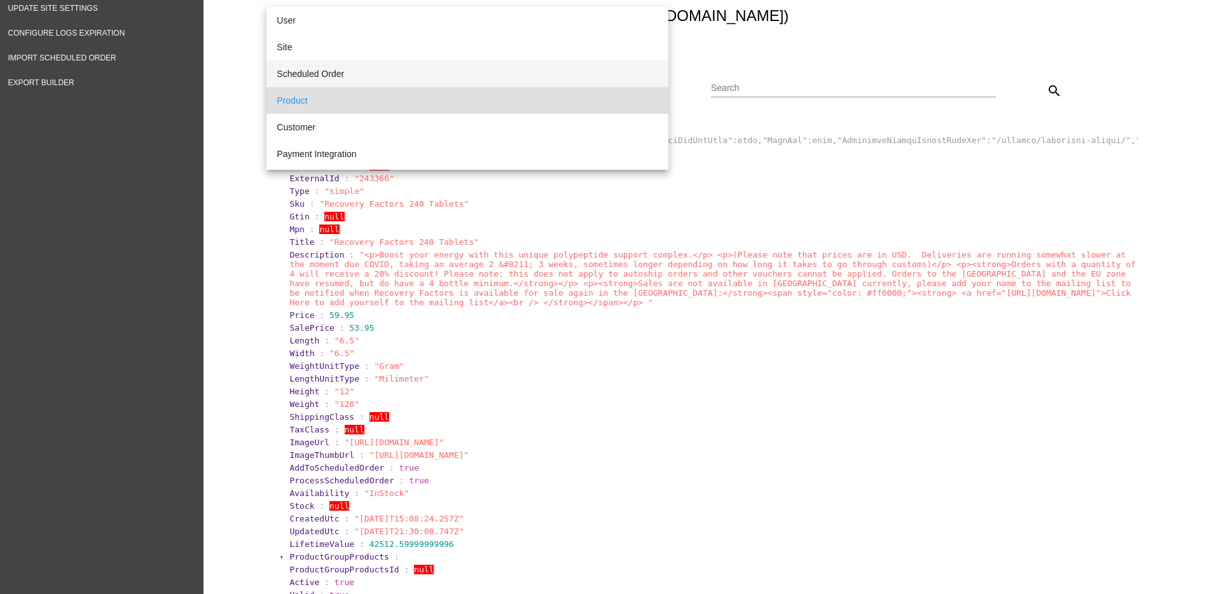
scroll to position [12, 0]
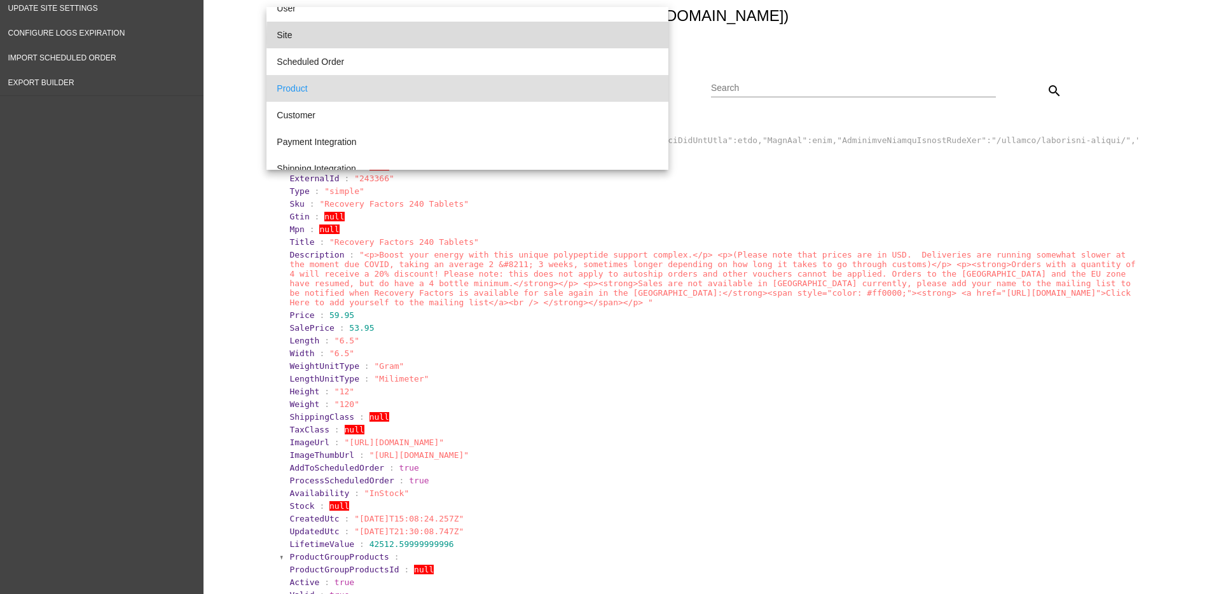
click at [568, 38] on span "Site" at bounding box center [468, 35] width 382 height 27
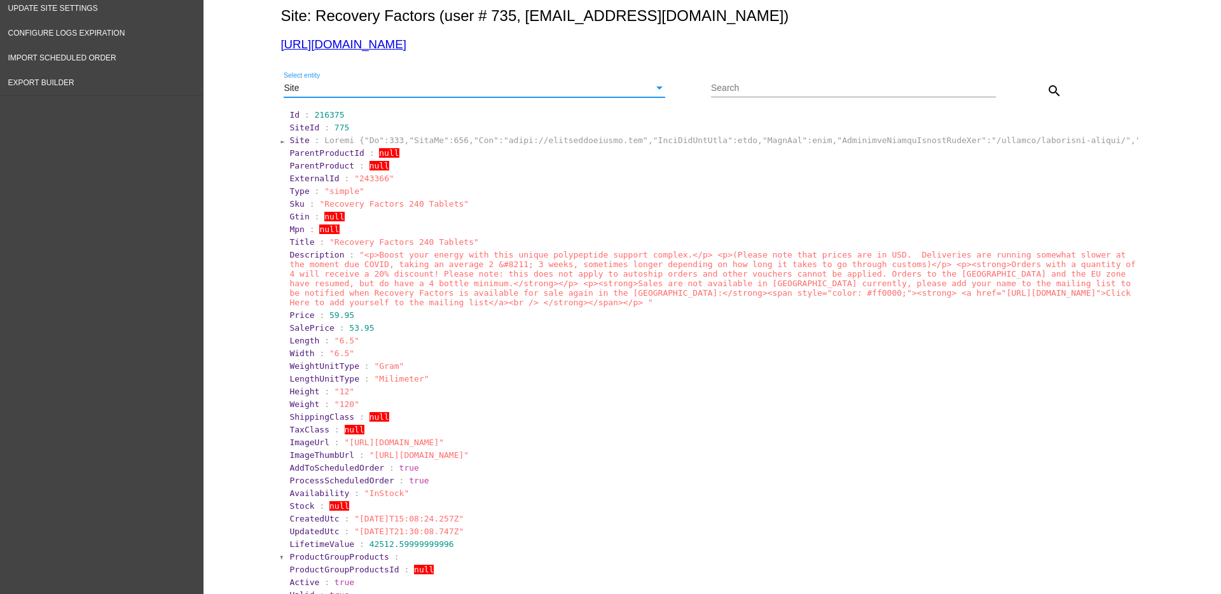
click at [1055, 93] on button "search" at bounding box center [1054, 90] width 25 height 25
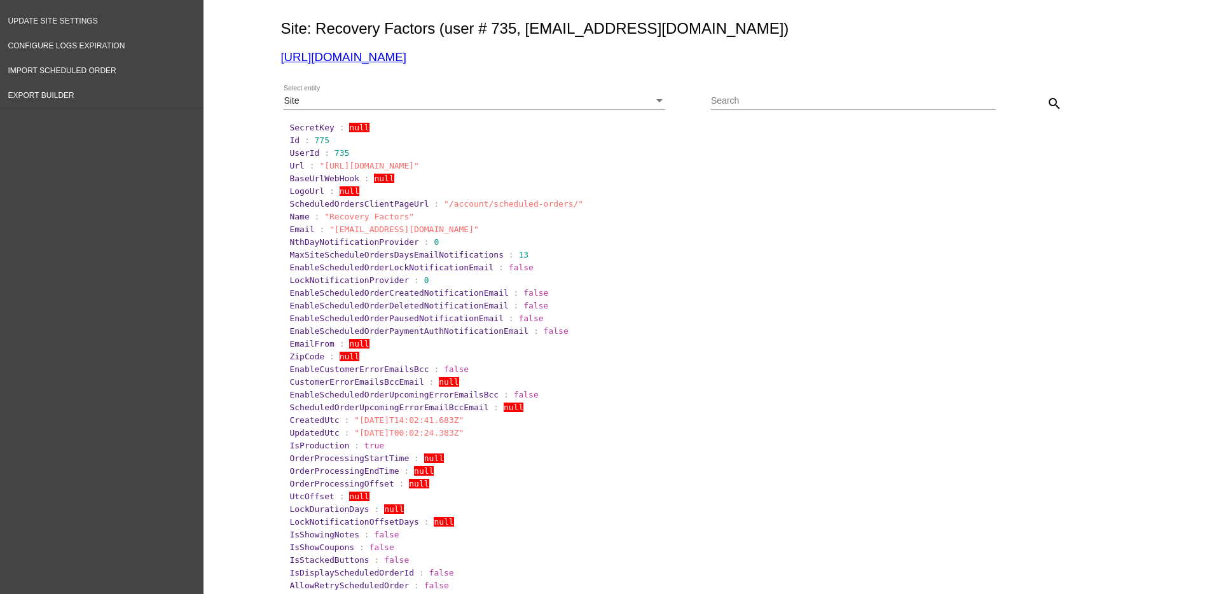
scroll to position [0, 0]
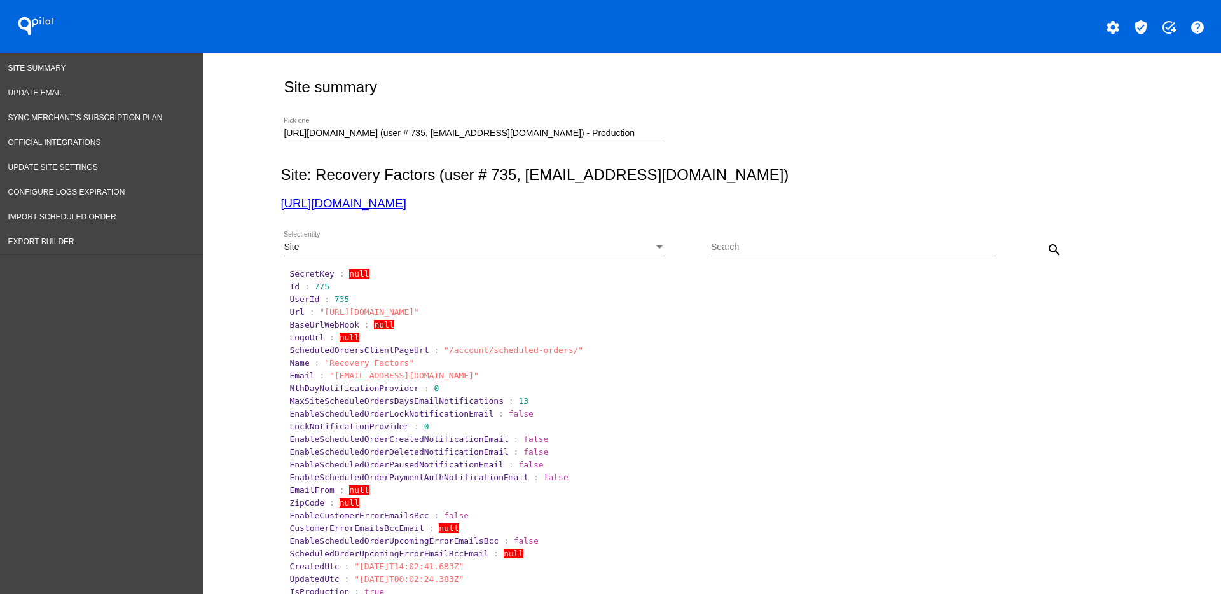
drag, startPoint x: 631, startPoint y: 140, endPoint x: 579, endPoint y: 137, distance: 52.2
click at [579, 137] on div "[URL][DOMAIN_NAME] (user # 735, [EMAIL_ADDRESS][DOMAIN_NAME]) - Production Pick…" at bounding box center [475, 130] width 382 height 25
drag, startPoint x: 618, startPoint y: 128, endPoint x: 221, endPoint y: 129, distance: 396.8
paste input "[DOMAIN_NAME][URL]"
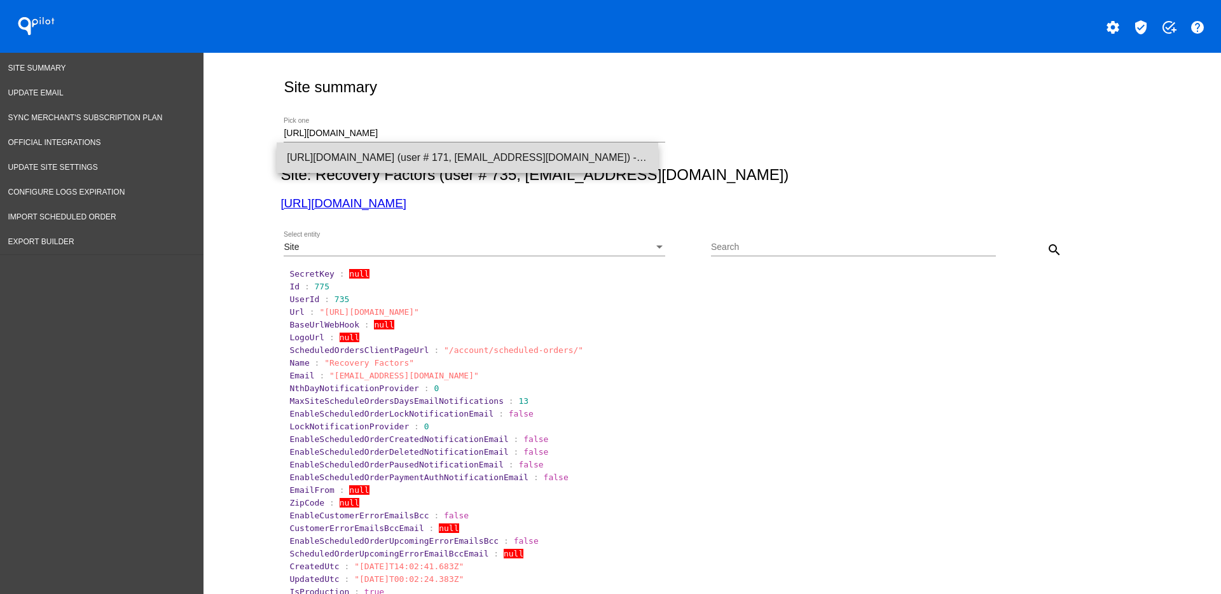
click at [520, 160] on span "[URL][DOMAIN_NAME] (user # 171, [EMAIL_ADDRESS][DOMAIN_NAME]) - Production" at bounding box center [467, 157] width 361 height 31
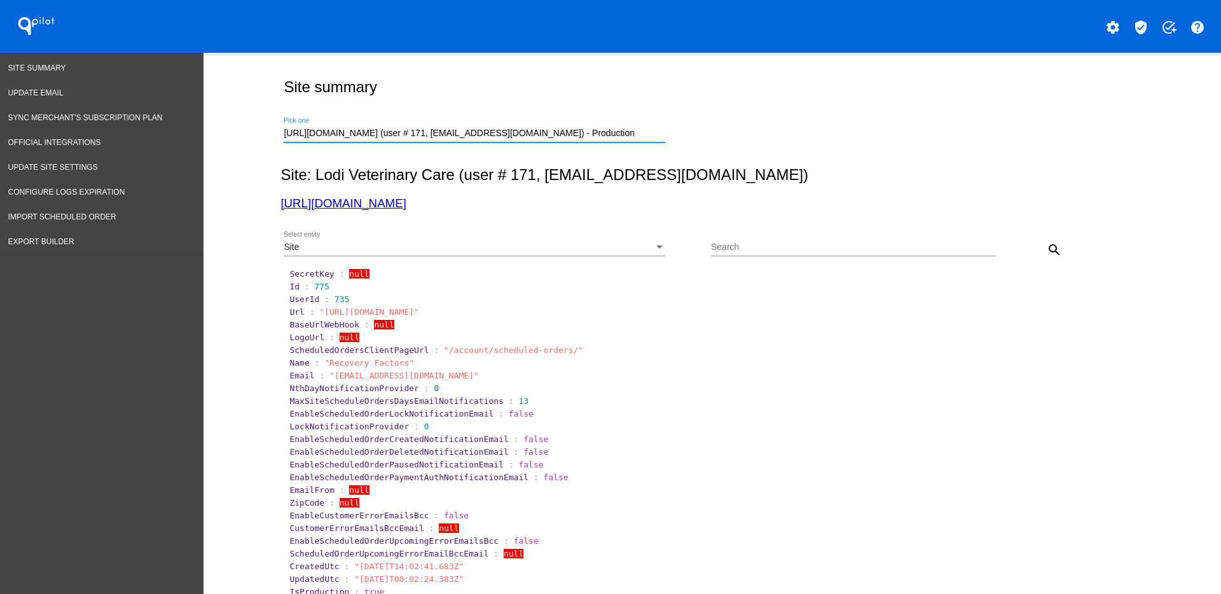
click at [1054, 244] on mat-icon "search" at bounding box center [1054, 249] width 15 height 15
drag, startPoint x: 308, startPoint y: 289, endPoint x: 330, endPoint y: 285, distance: 22.7
click at [330, 285] on section "Id : 339" at bounding box center [712, 287] width 847 height 10
drag, startPoint x: 305, startPoint y: 283, endPoint x: 345, endPoint y: 282, distance: 39.4
click at [345, 282] on section "Id : 339" at bounding box center [712, 287] width 847 height 10
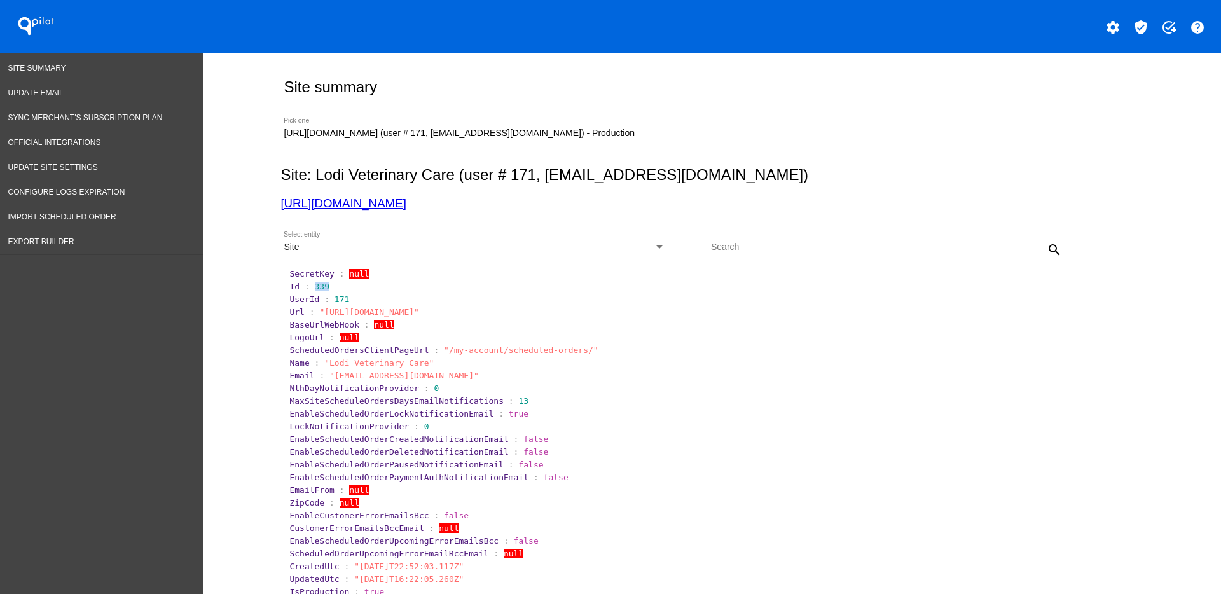
copy span "339"
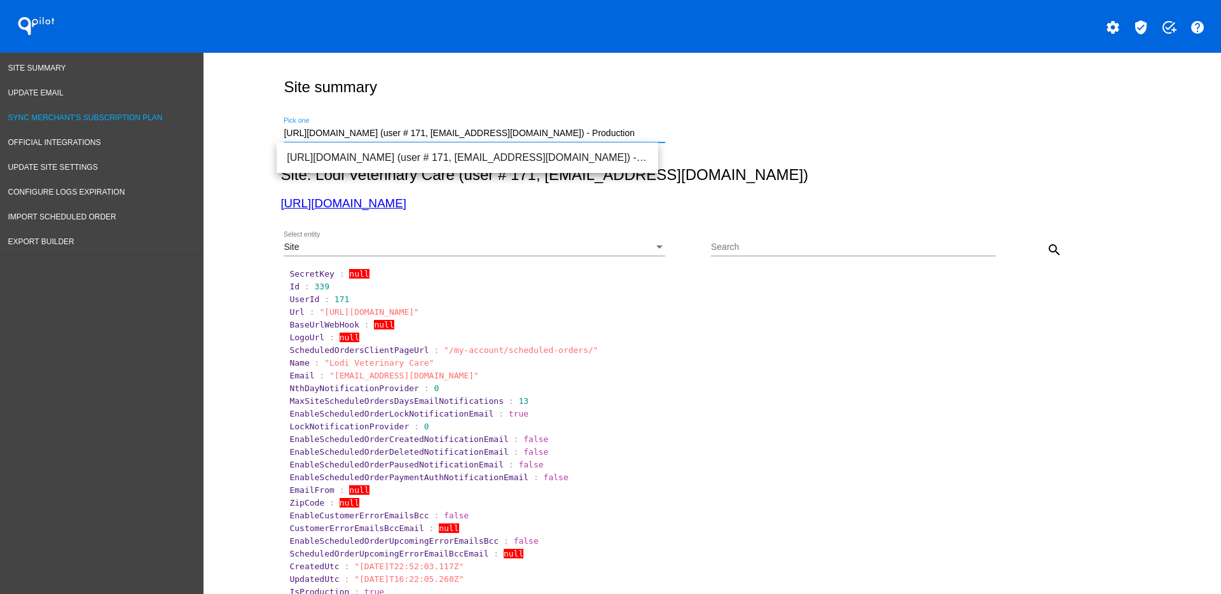
drag, startPoint x: 588, startPoint y: 132, endPoint x: 172, endPoint y: 118, distance: 416.1
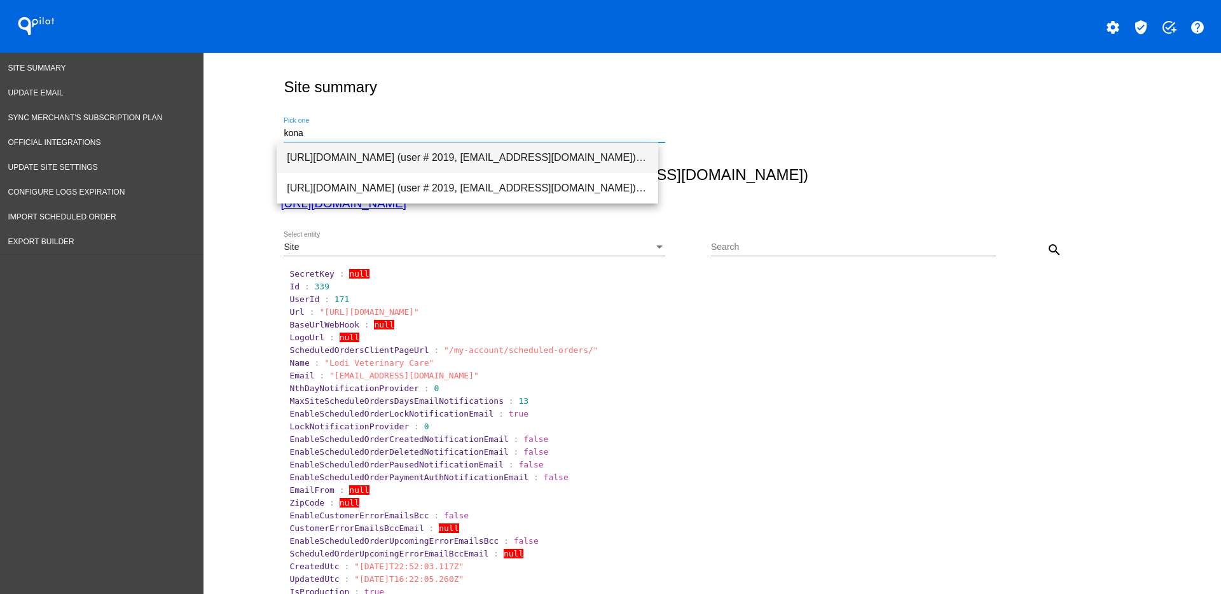
click at [435, 159] on span "[URL][DOMAIN_NAME] (user # 2019, [EMAIL_ADDRESS][DOMAIN_NAME]) - Production" at bounding box center [467, 157] width 361 height 31
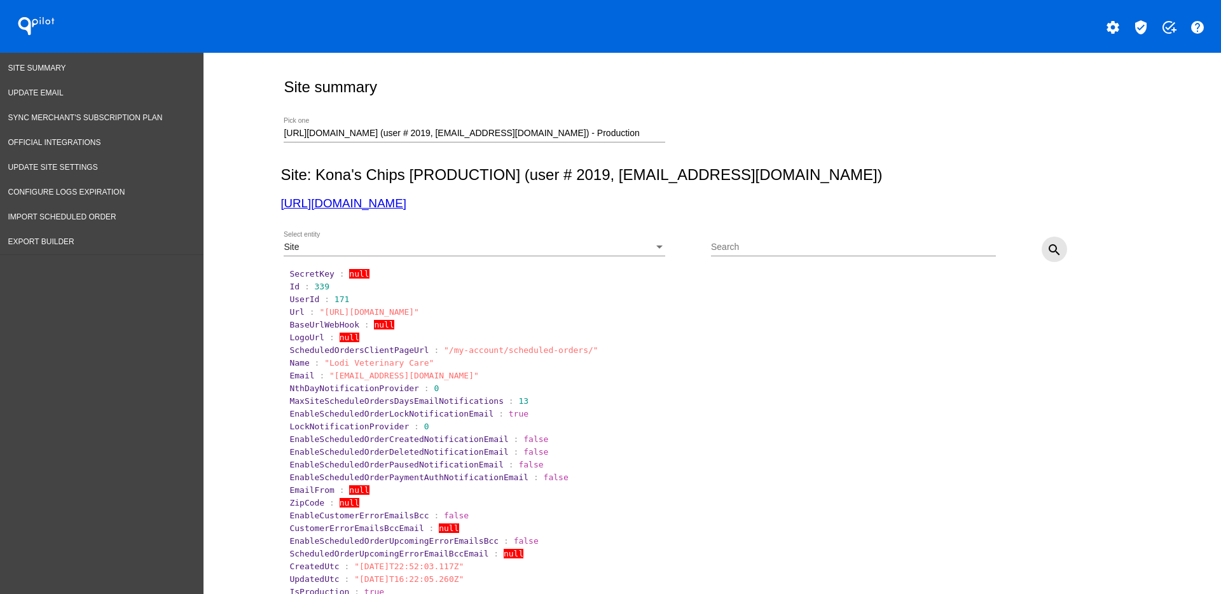
click at [1054, 257] on mat-icon "search" at bounding box center [1054, 249] width 15 height 15
drag, startPoint x: 581, startPoint y: 125, endPoint x: 420, endPoint y: 140, distance: 161.5
click at [313, 124] on div "[URL][DOMAIN_NAME] (user # 2019, [EMAIL_ADDRESS][DOMAIN_NAME]) - Production Pic…" at bounding box center [475, 130] width 382 height 25
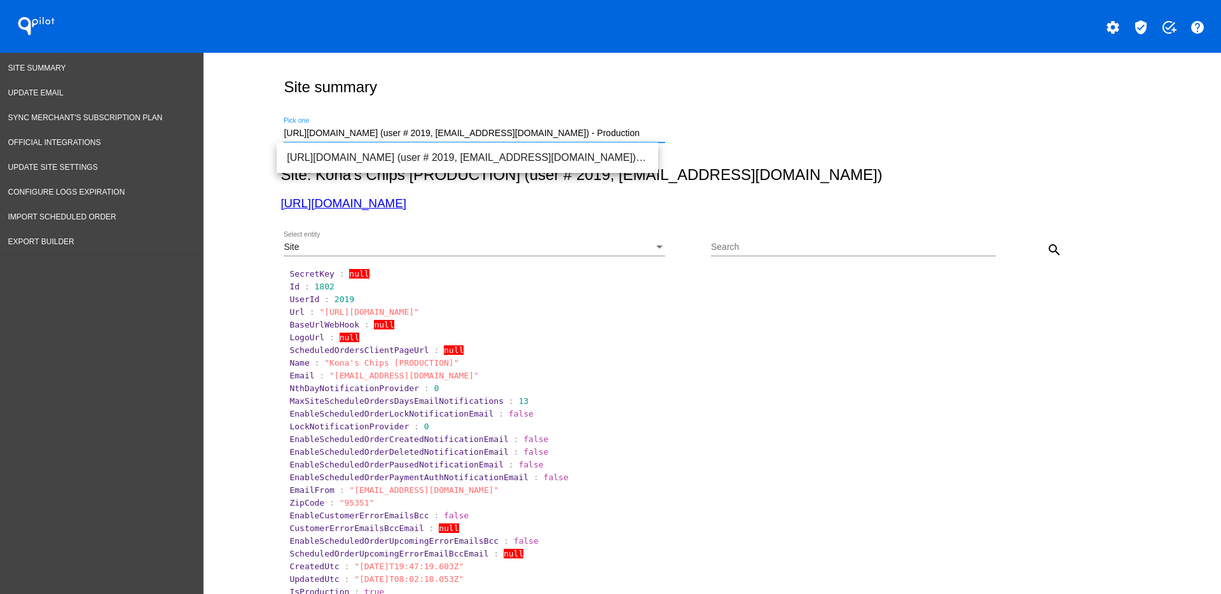
drag, startPoint x: 609, startPoint y: 133, endPoint x: 260, endPoint y: 124, distance: 348.6
paste input "[DOMAIN_NAME]"
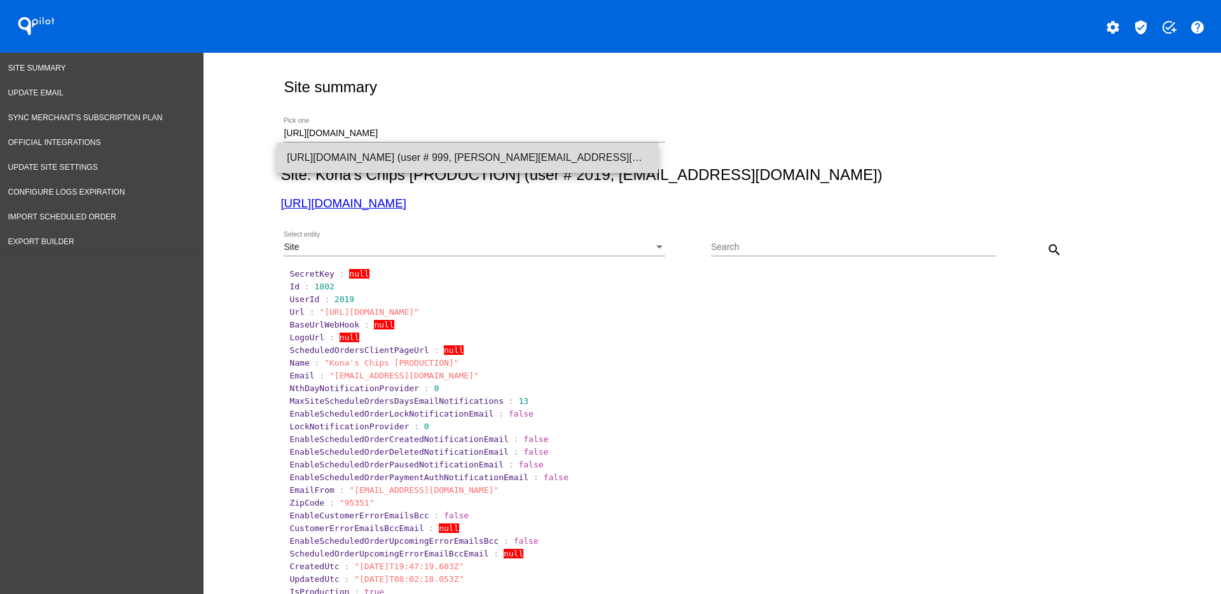
click at [303, 167] on span "[URL][DOMAIN_NAME] (user # 999, [PERSON_NAME][EMAIL_ADDRESS][DOMAIN_NAME]) - Pr…" at bounding box center [467, 157] width 361 height 31
type input "[URL][DOMAIN_NAME] (user # 999, [PERSON_NAME][EMAIL_ADDRESS][DOMAIN_NAME]) - Pr…"
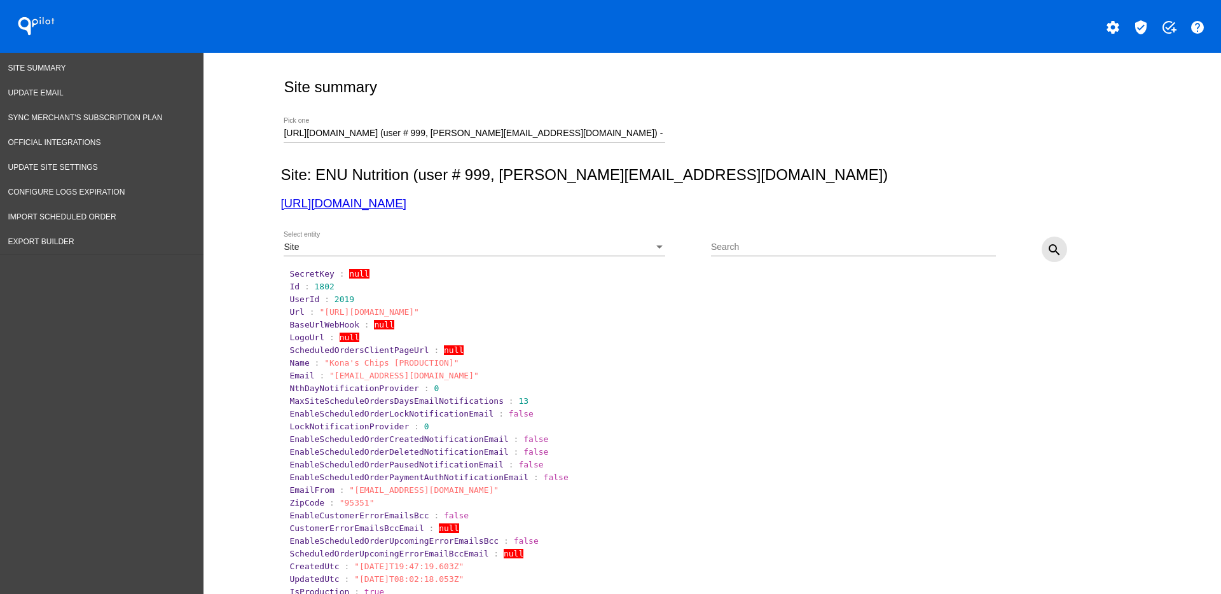
click at [1047, 248] on mat-icon "search" at bounding box center [1054, 249] width 15 height 15
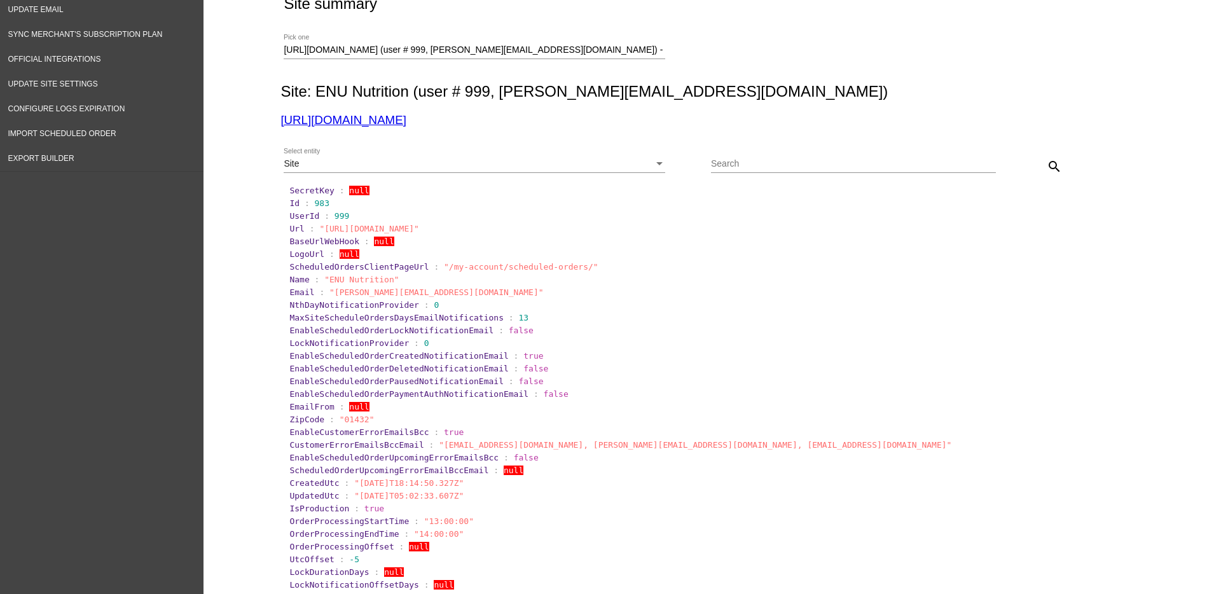
scroll to position [79, 0]
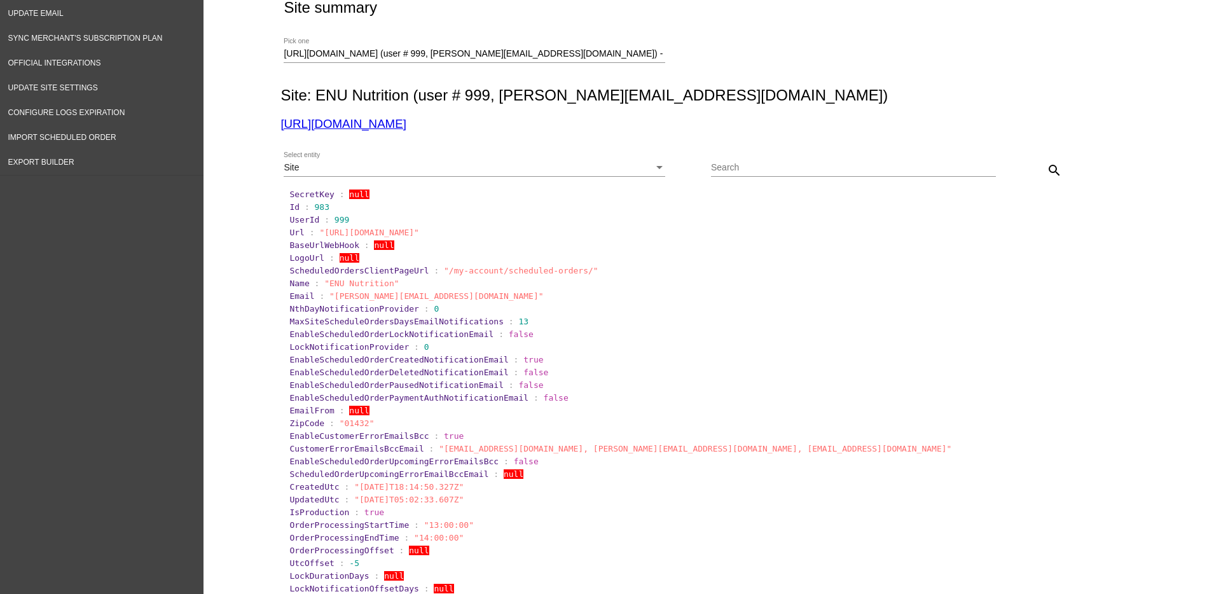
drag, startPoint x: 355, startPoint y: 132, endPoint x: 363, endPoint y: 122, distance: 12.6
